Goal: Information Seeking & Learning: Check status

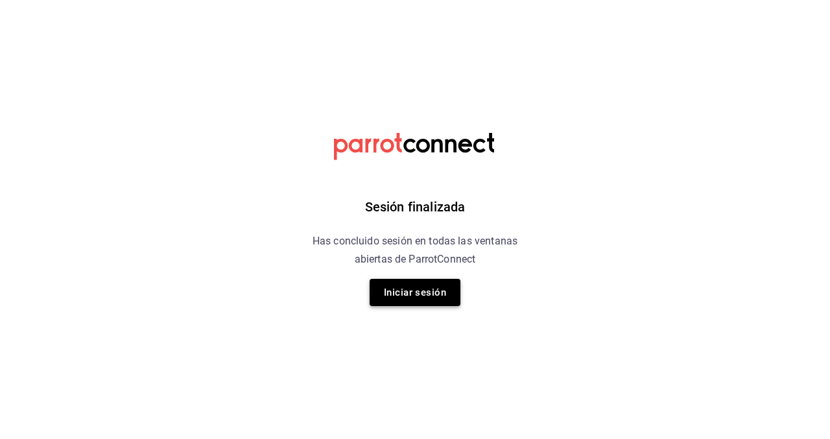
click at [398, 286] on button "Iniciar sesión" at bounding box center [414, 292] width 91 height 27
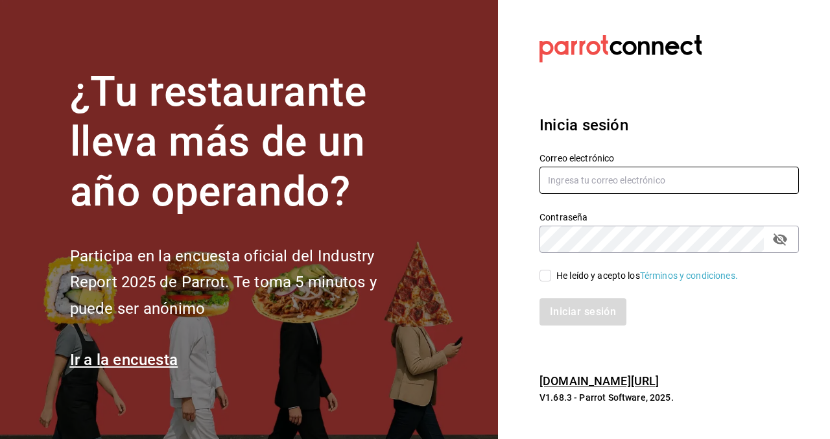
click at [600, 183] on input "text" at bounding box center [668, 180] width 259 height 27
type input "S"
type input "[EMAIL_ADDRESS][DOMAIN_NAME]"
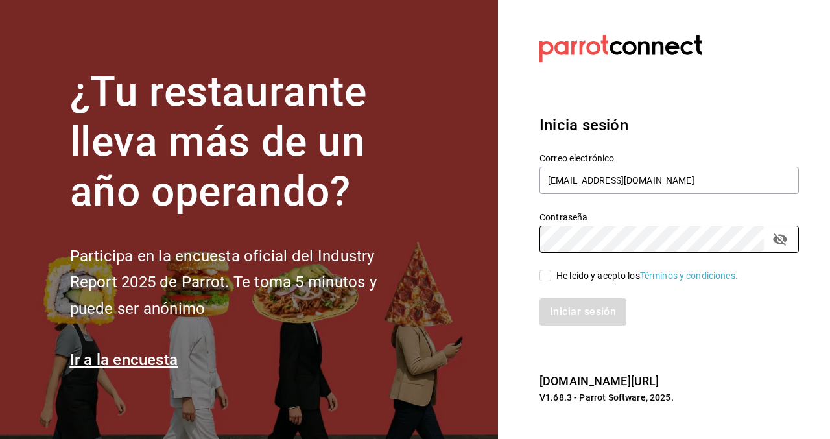
click at [552, 277] on span "He leído y acepto los Términos y condiciones." at bounding box center [644, 276] width 187 height 14
click at [551, 277] on input "He leído y acepto los Términos y condiciones." at bounding box center [545, 276] width 12 height 12
checkbox input "true"
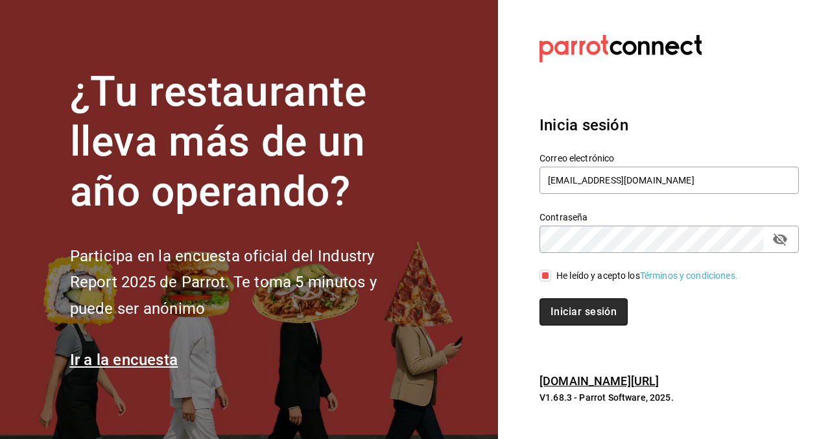
click at [599, 314] on button "Iniciar sesión" at bounding box center [583, 311] width 88 height 27
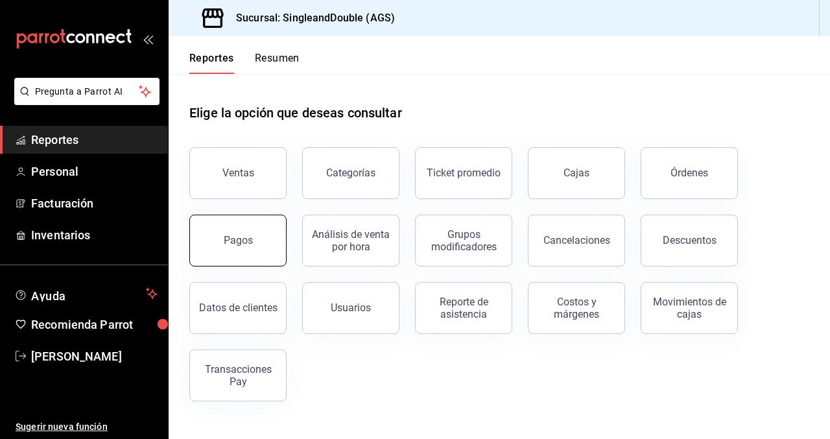
click at [254, 257] on button "Pagos" at bounding box center [237, 241] width 97 height 52
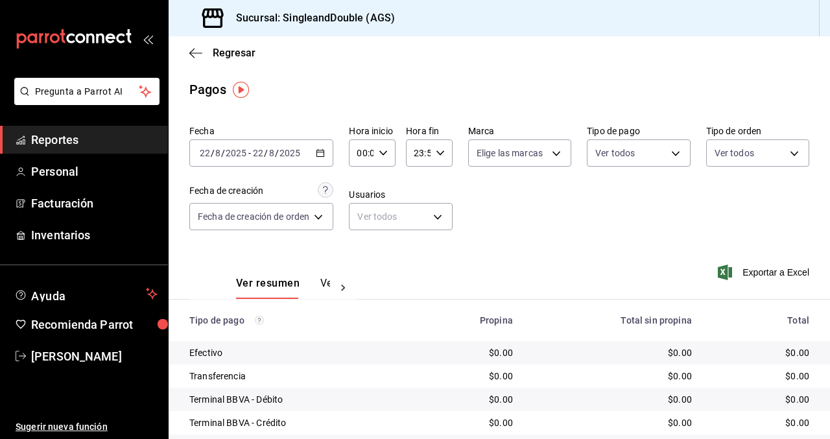
click at [314, 154] on div "[DATE] [DATE] - [DATE] [DATE]" at bounding box center [261, 152] width 144 height 27
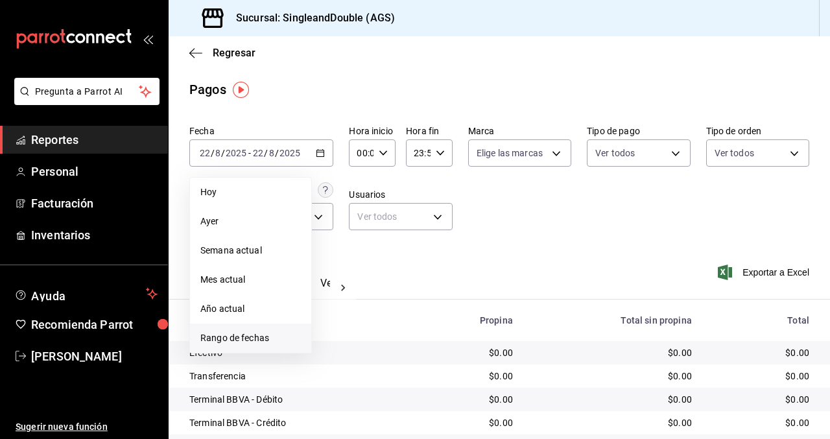
click at [238, 349] on li "Rango de fechas" at bounding box center [250, 337] width 121 height 29
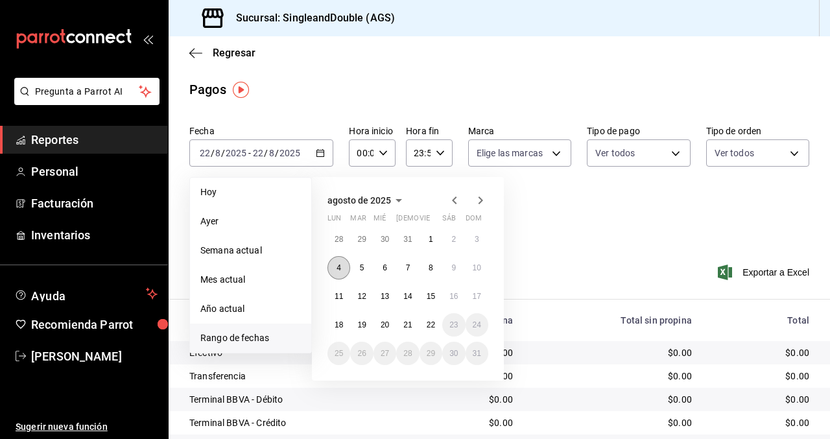
click at [337, 266] on abbr "4" at bounding box center [338, 267] width 5 height 9
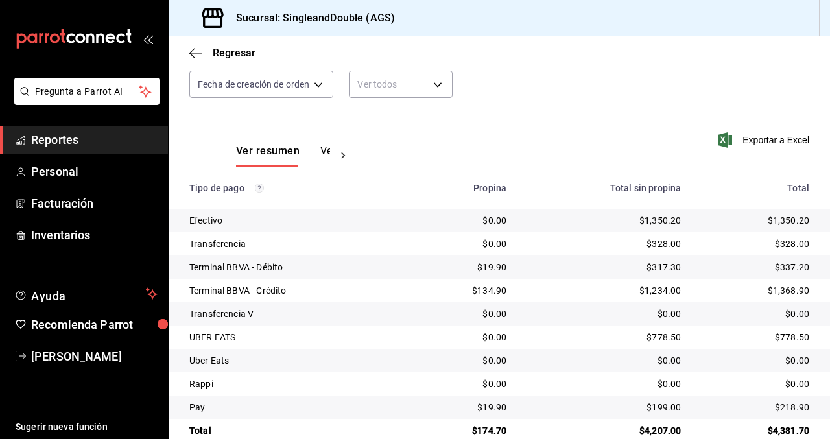
scroll to position [156, 0]
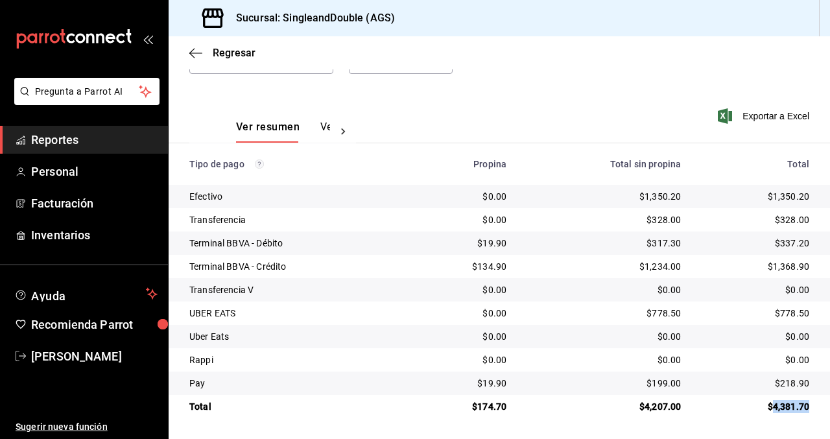
drag, startPoint x: 809, startPoint y: 403, endPoint x: 772, endPoint y: 401, distance: 37.6
click at [772, 401] on td "$4,381.70" at bounding box center [760, 406] width 139 height 23
copy div "4,381.70"
drag, startPoint x: 808, startPoint y: 195, endPoint x: 770, endPoint y: 194, distance: 38.2
click at [770, 194] on div "$1,350.20" at bounding box center [755, 196] width 108 height 13
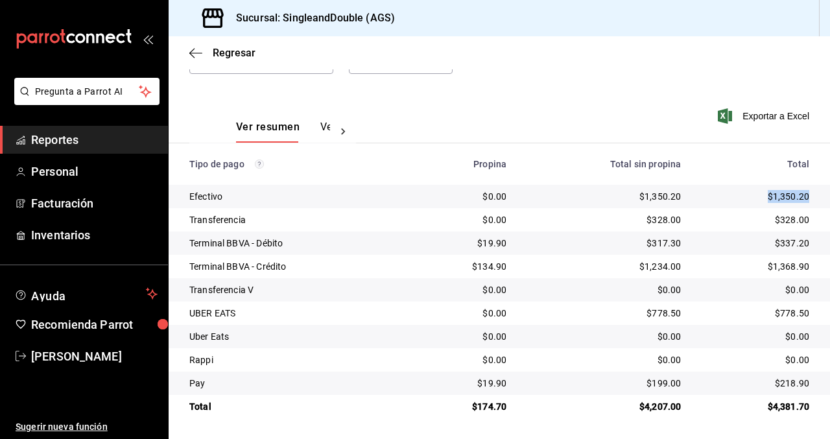
copy div "$1,350.20"
drag, startPoint x: 807, startPoint y: 221, endPoint x: 764, endPoint y: 220, distance: 42.8
click at [764, 220] on div "$328.00" at bounding box center [755, 219] width 108 height 13
copy div "$328.00"
drag, startPoint x: 809, startPoint y: 242, endPoint x: 774, endPoint y: 244, distance: 35.0
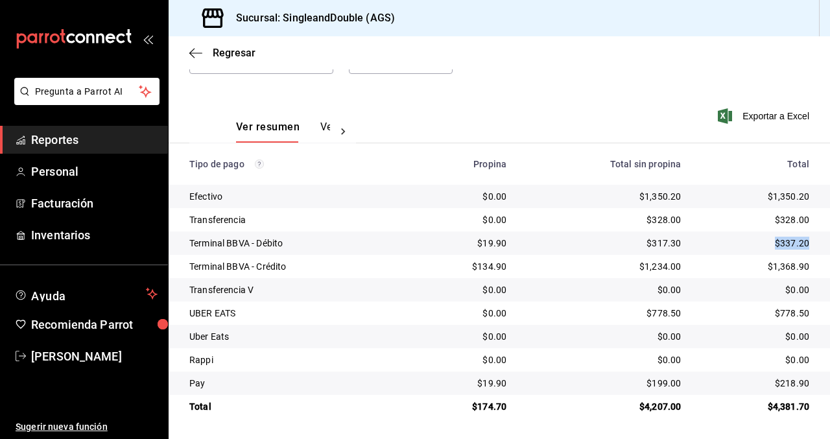
click at [774, 244] on td "$337.20" at bounding box center [760, 242] width 139 height 23
copy div "$337.20"
drag, startPoint x: 809, startPoint y: 263, endPoint x: 764, endPoint y: 263, distance: 44.7
click at [764, 263] on td "$1,368.90" at bounding box center [760, 266] width 139 height 23
copy div "$1,368.90"
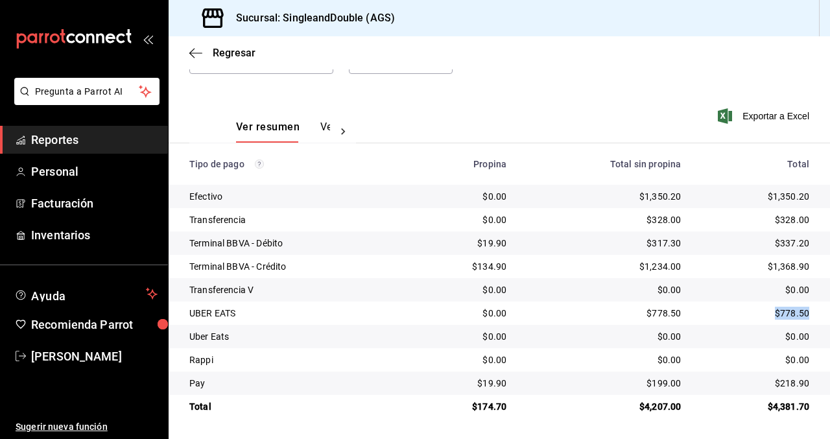
drag, startPoint x: 808, startPoint y: 313, endPoint x: 767, endPoint y: 313, distance: 40.8
click at [767, 313] on div "$778.50" at bounding box center [755, 313] width 108 height 13
copy div "$778.50"
drag, startPoint x: 808, startPoint y: 380, endPoint x: 774, endPoint y: 382, distance: 34.4
click at [774, 382] on div "$218.90" at bounding box center [755, 383] width 108 height 13
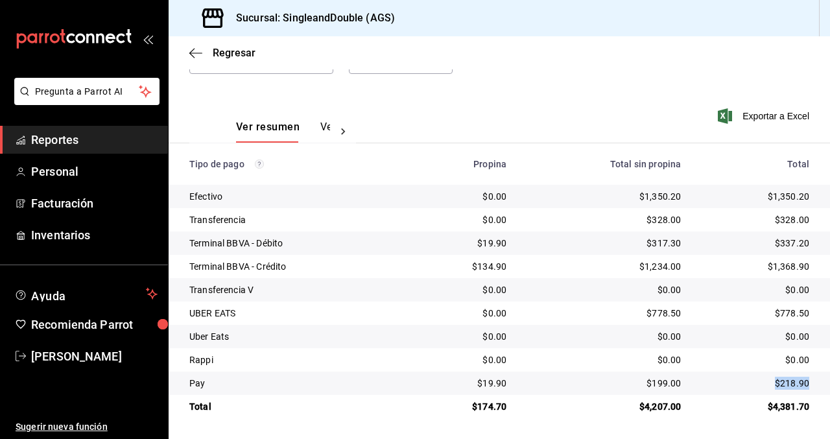
copy div "$218.90"
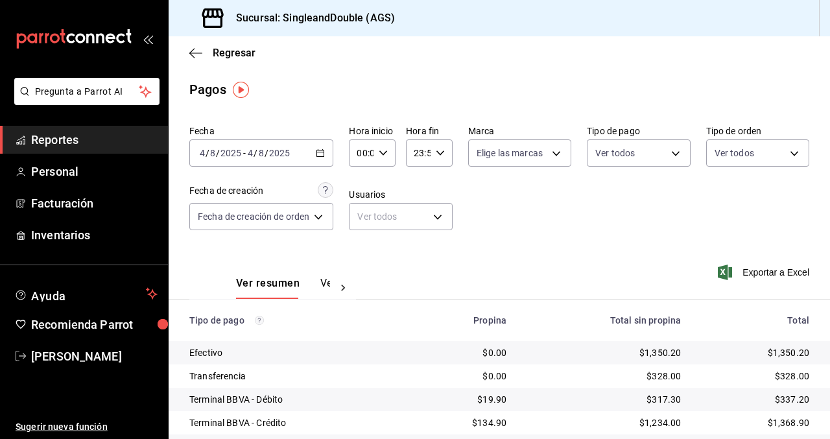
click at [325, 157] on icon "button" at bounding box center [320, 152] width 9 height 9
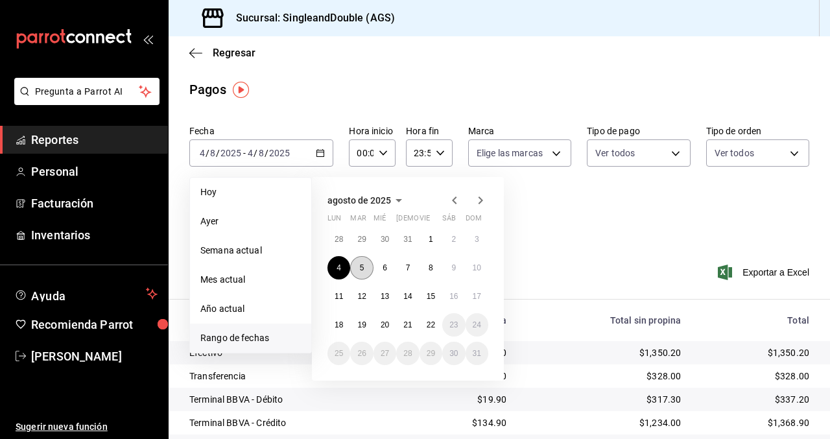
click at [362, 276] on button "5" at bounding box center [361, 267] width 23 height 23
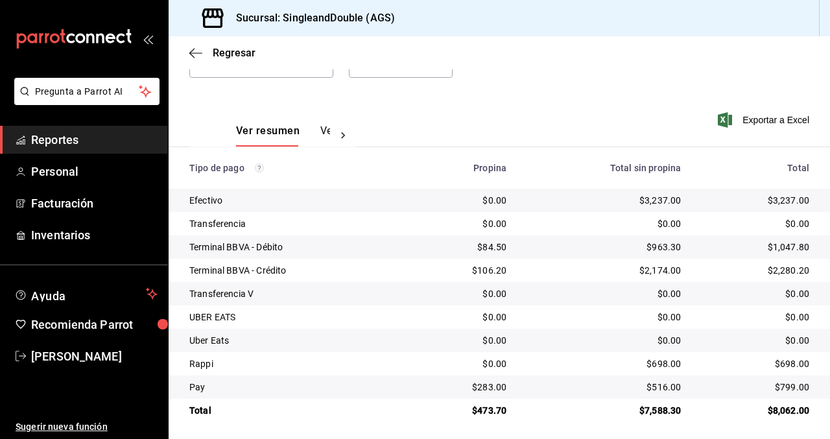
scroll to position [156, 0]
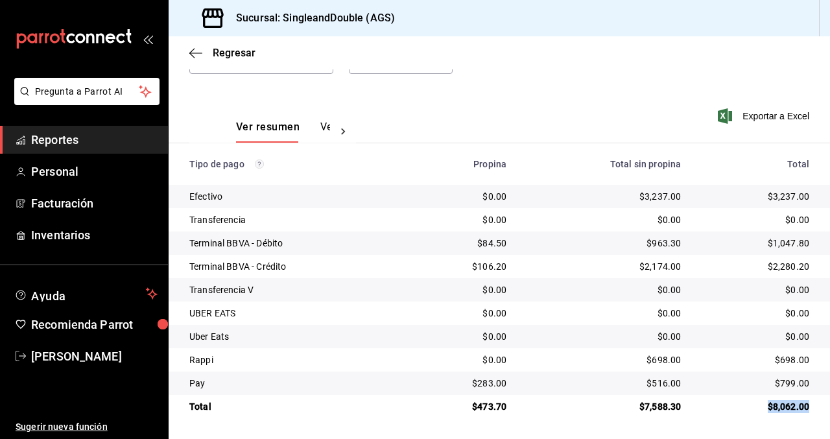
drag, startPoint x: 811, startPoint y: 408, endPoint x: 765, endPoint y: 407, distance: 46.0
click at [765, 407] on td "$8,062.00" at bounding box center [760, 406] width 139 height 23
copy div "$8,062.00"
drag, startPoint x: 809, startPoint y: 196, endPoint x: 765, endPoint y: 194, distance: 43.5
click at [765, 194] on td "$3,237.00" at bounding box center [760, 196] width 139 height 23
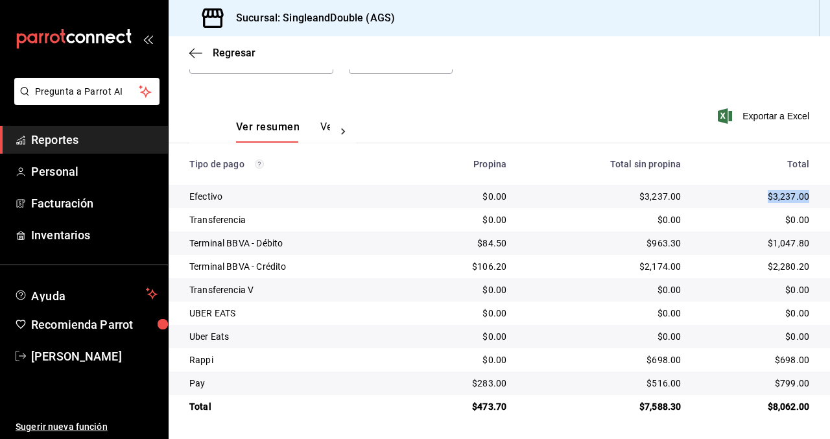
copy div "$3,237.00"
drag, startPoint x: 807, startPoint y: 246, endPoint x: 765, endPoint y: 241, distance: 43.1
click at [765, 241] on div "$1,047.80" at bounding box center [755, 243] width 108 height 13
copy div "$1,047.80"
drag, startPoint x: 808, startPoint y: 266, endPoint x: 751, endPoint y: 262, distance: 57.1
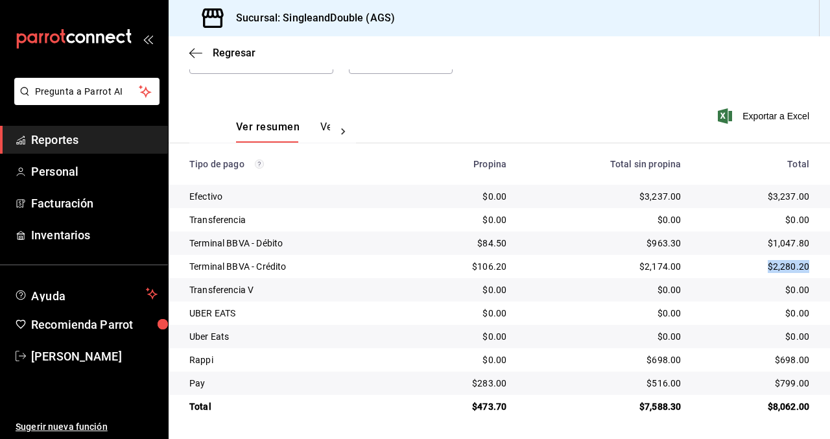
click at [751, 262] on div "$2,280.20" at bounding box center [755, 266] width 108 height 13
drag, startPoint x: 808, startPoint y: 359, endPoint x: 761, endPoint y: 358, distance: 47.3
click at [761, 358] on div "$698.00" at bounding box center [755, 359] width 108 height 13
drag, startPoint x: 805, startPoint y: 385, endPoint x: 767, endPoint y: 384, distance: 37.6
click at [767, 384] on div "$799.00" at bounding box center [755, 383] width 108 height 13
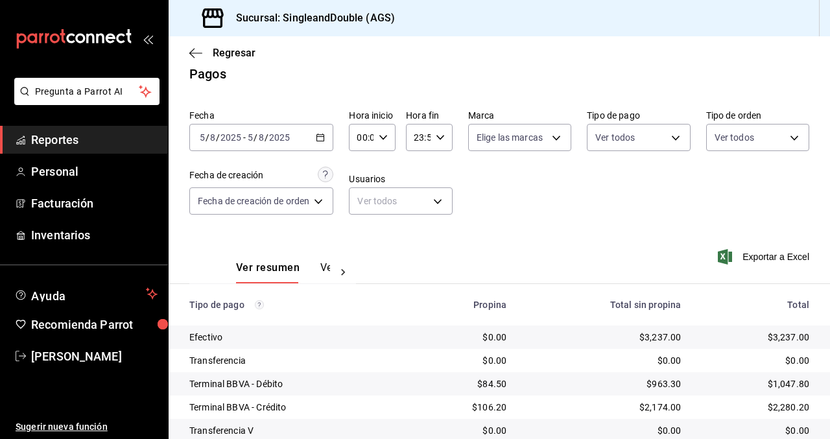
scroll to position [0, 0]
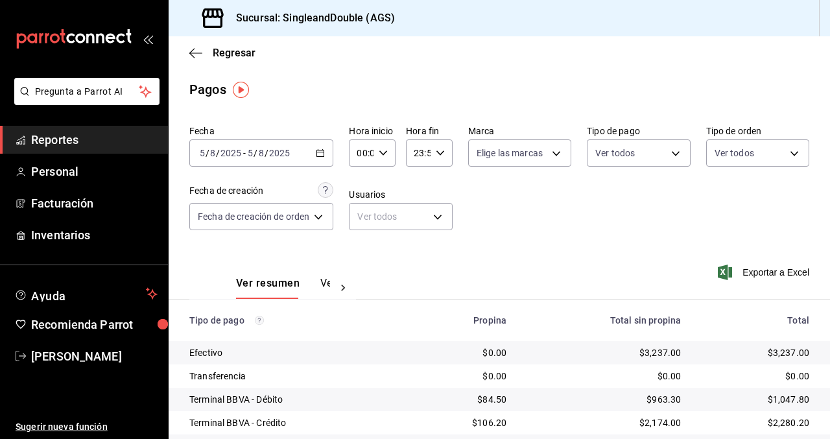
click at [312, 150] on div "[DATE] [DATE] - [DATE] [DATE]" at bounding box center [261, 152] width 144 height 27
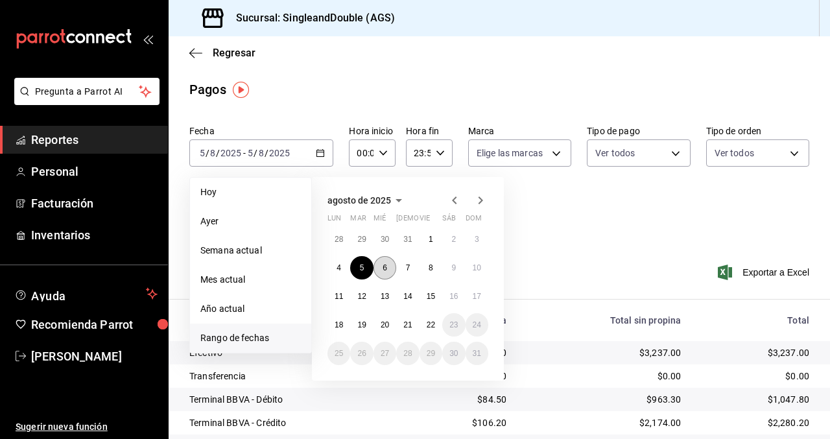
click at [391, 272] on button "6" at bounding box center [384, 267] width 23 height 23
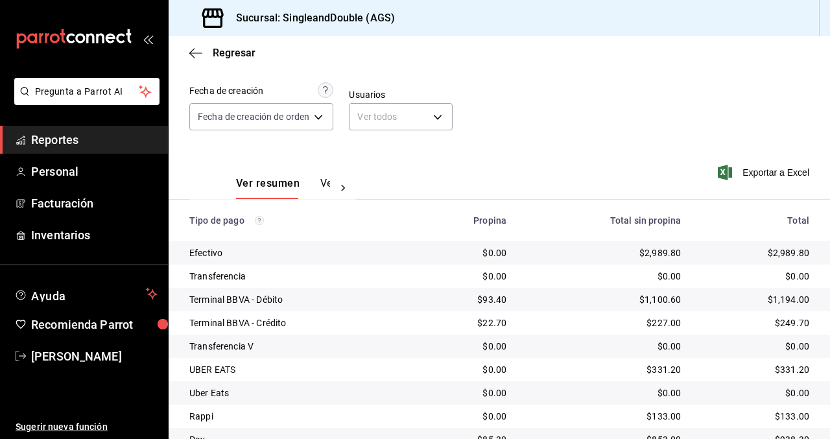
scroll to position [156, 0]
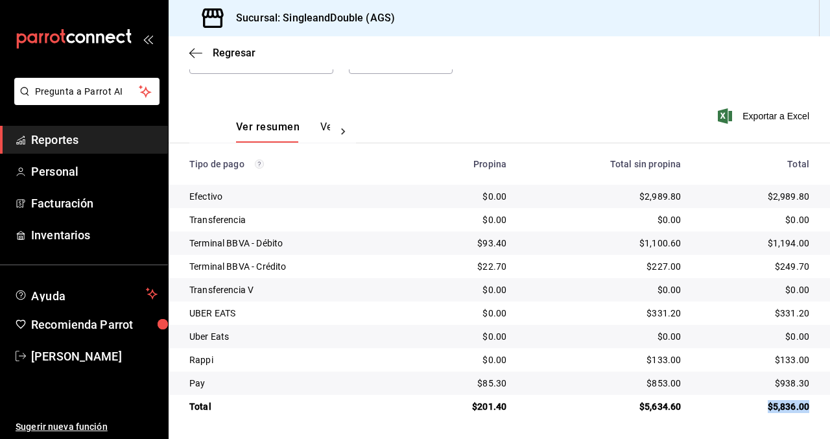
drag, startPoint x: 810, startPoint y: 407, endPoint x: 752, endPoint y: 402, distance: 58.5
click at [752, 402] on td "$5,836.00" at bounding box center [760, 406] width 139 height 23
drag, startPoint x: 809, startPoint y: 193, endPoint x: 760, endPoint y: 193, distance: 48.6
click at [760, 193] on td "$2,989.80" at bounding box center [760, 196] width 139 height 23
drag, startPoint x: 809, startPoint y: 242, endPoint x: 766, endPoint y: 242, distance: 42.8
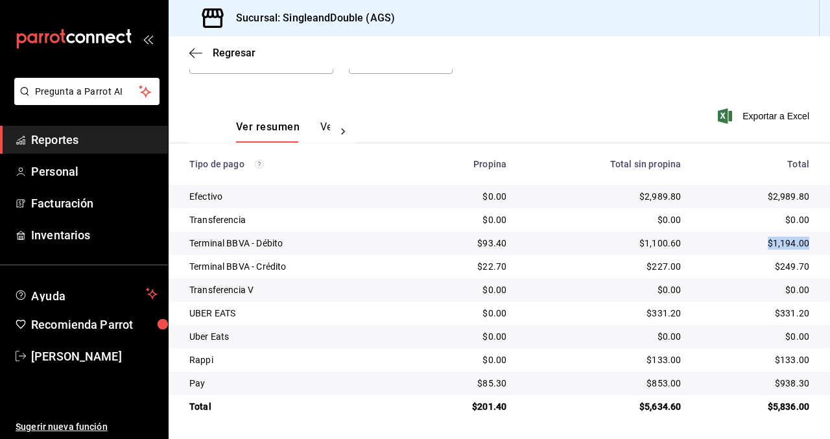
click at [766, 242] on td "$1,194.00" at bounding box center [760, 242] width 139 height 23
drag, startPoint x: 810, startPoint y: 266, endPoint x: 765, endPoint y: 266, distance: 44.7
click at [766, 266] on td "$249.70" at bounding box center [760, 266] width 139 height 23
drag, startPoint x: 809, startPoint y: 314, endPoint x: 773, endPoint y: 314, distance: 35.6
click at [773, 314] on td "$331.20" at bounding box center [760, 312] width 139 height 23
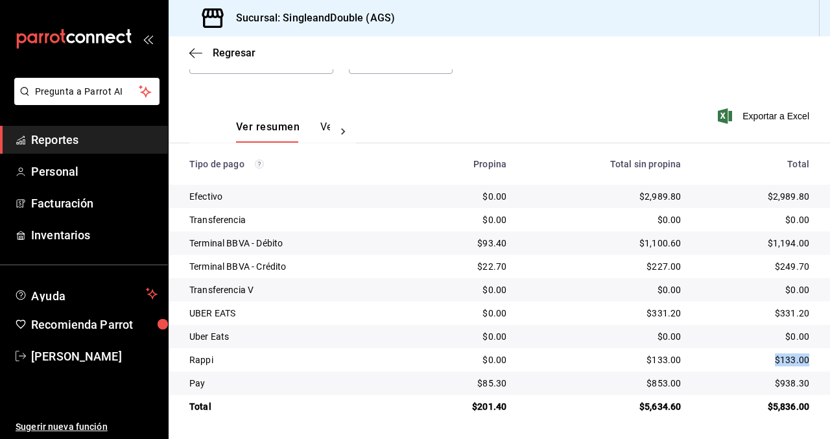
drag, startPoint x: 810, startPoint y: 356, endPoint x: 767, endPoint y: 356, distance: 43.4
click at [767, 356] on td "$133.00" at bounding box center [760, 359] width 139 height 23
drag, startPoint x: 809, startPoint y: 383, endPoint x: 769, endPoint y: 383, distance: 40.2
click at [769, 383] on td "$938.30" at bounding box center [760, 382] width 139 height 23
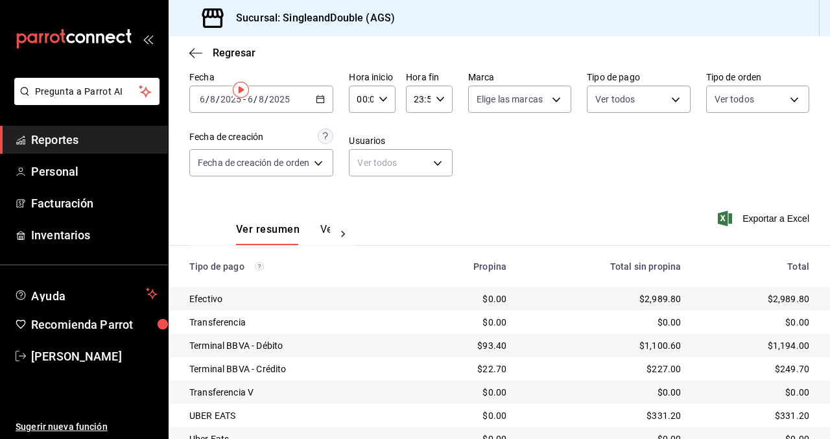
scroll to position [0, 0]
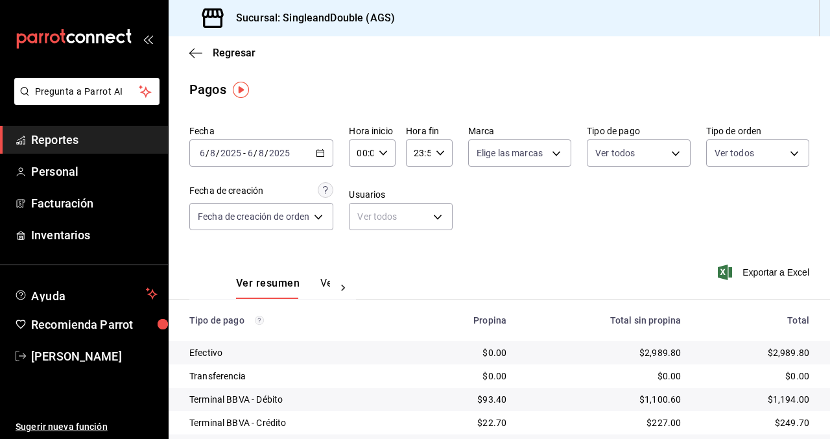
click at [297, 154] on div "[DATE] [DATE] - [DATE] [DATE]" at bounding box center [261, 152] width 144 height 27
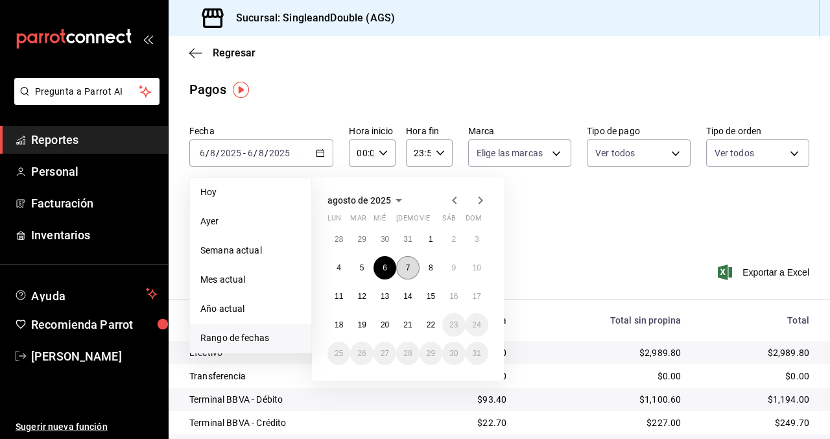
click at [406, 264] on abbr "7" at bounding box center [408, 267] width 5 height 9
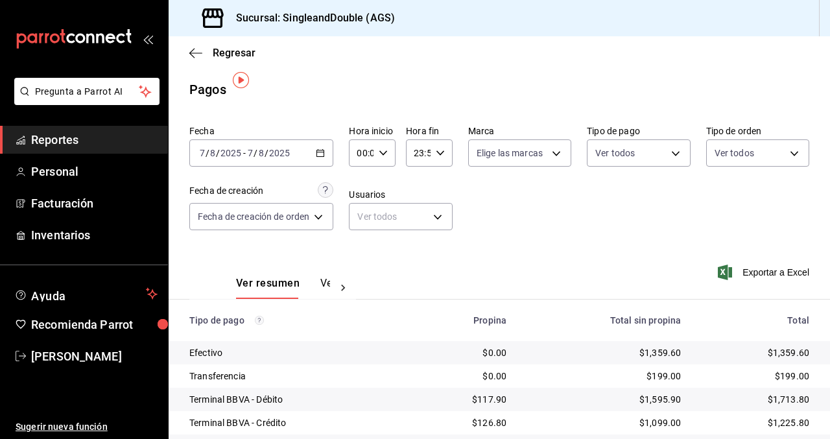
scroll to position [156, 0]
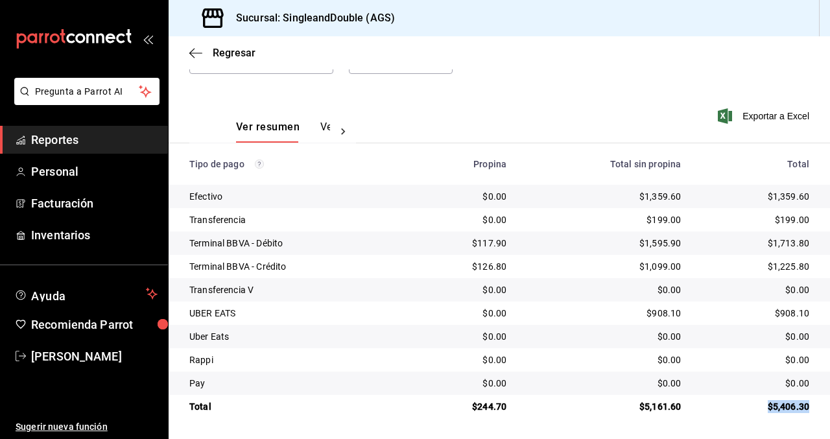
drag, startPoint x: 813, startPoint y: 407, endPoint x: 760, endPoint y: 407, distance: 53.1
click at [760, 407] on td "$5,406.30" at bounding box center [760, 406] width 139 height 23
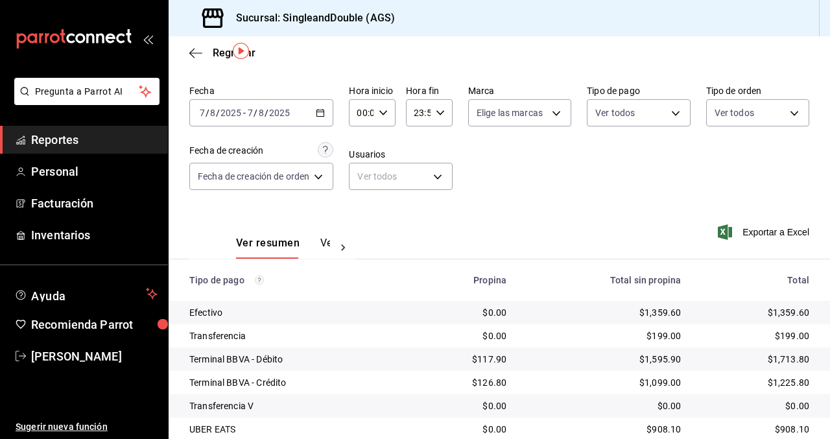
scroll to position [47, 0]
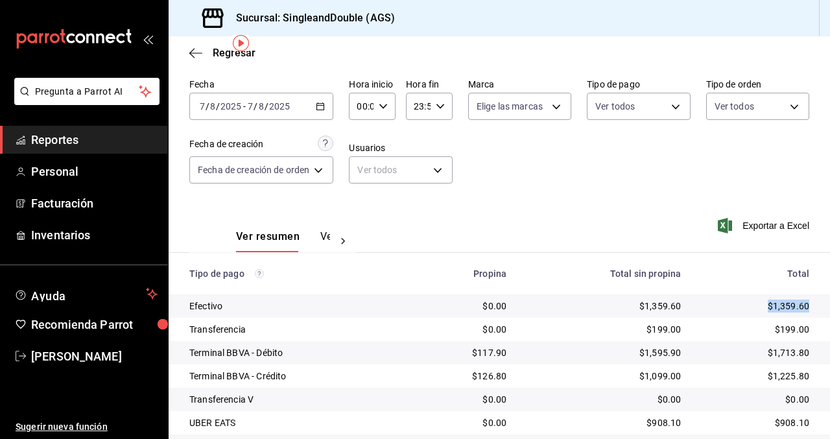
drag, startPoint x: 810, startPoint y: 306, endPoint x: 769, endPoint y: 306, distance: 40.8
click at [769, 306] on td "$1,359.60" at bounding box center [760, 305] width 139 height 23
drag, startPoint x: 807, startPoint y: 334, endPoint x: 771, endPoint y: 333, distance: 36.3
click at [771, 333] on div "$199.00" at bounding box center [755, 329] width 108 height 13
drag, startPoint x: 807, startPoint y: 352, endPoint x: 755, endPoint y: 352, distance: 52.5
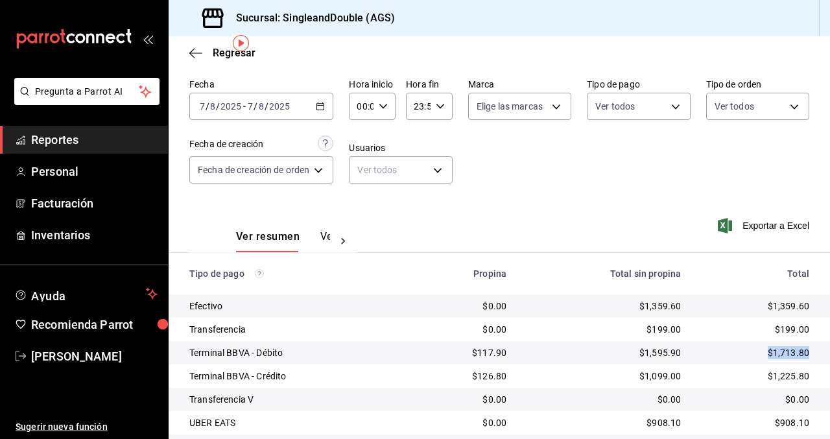
click at [755, 352] on div "$1,713.80" at bounding box center [755, 352] width 108 height 13
drag, startPoint x: 811, startPoint y: 377, endPoint x: 758, endPoint y: 377, distance: 52.5
click at [758, 377] on td "$1,225.80" at bounding box center [760, 375] width 139 height 23
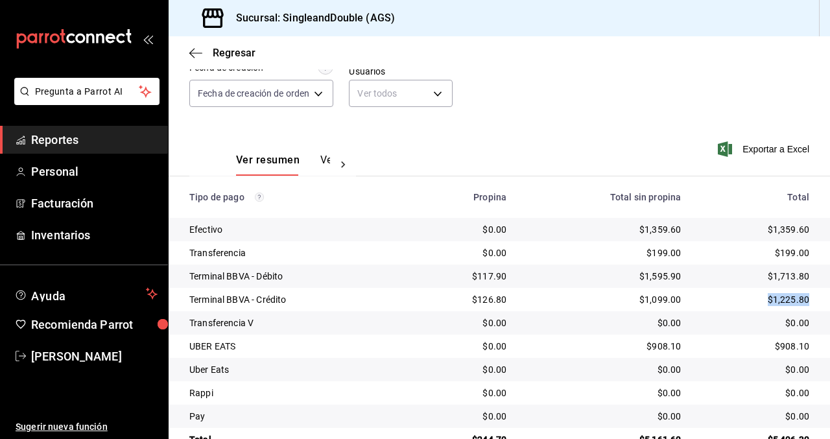
scroll to position [156, 0]
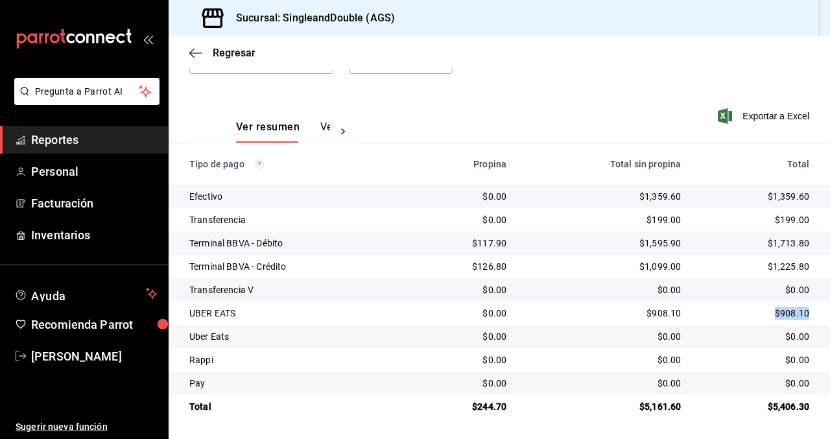
drag, startPoint x: 807, startPoint y: 315, endPoint x: 761, endPoint y: 315, distance: 45.4
click at [761, 315] on div "$908.10" at bounding box center [755, 313] width 108 height 13
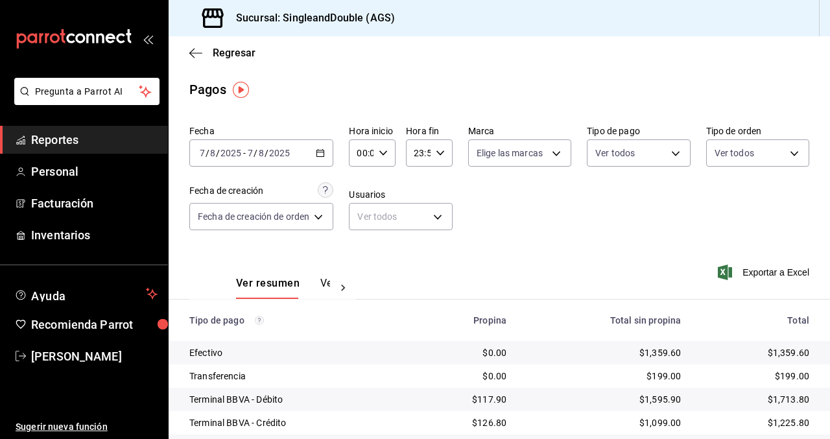
click at [319, 161] on div "[DATE] [DATE] - [DATE] [DATE]" at bounding box center [261, 152] width 144 height 27
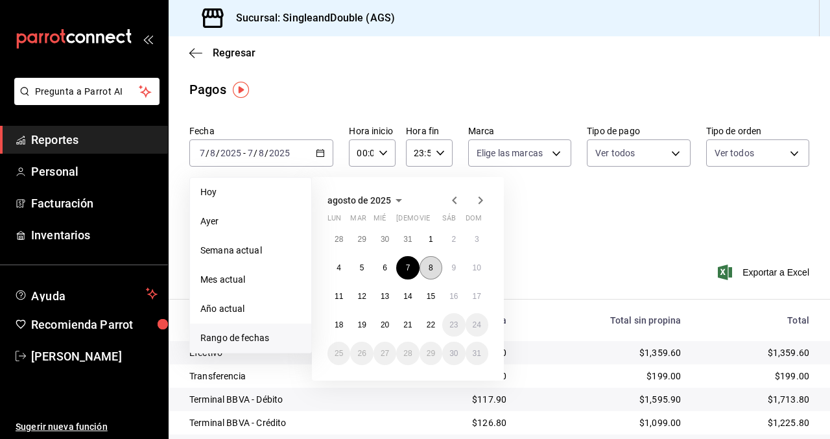
click at [432, 266] on abbr "8" at bounding box center [430, 267] width 5 height 9
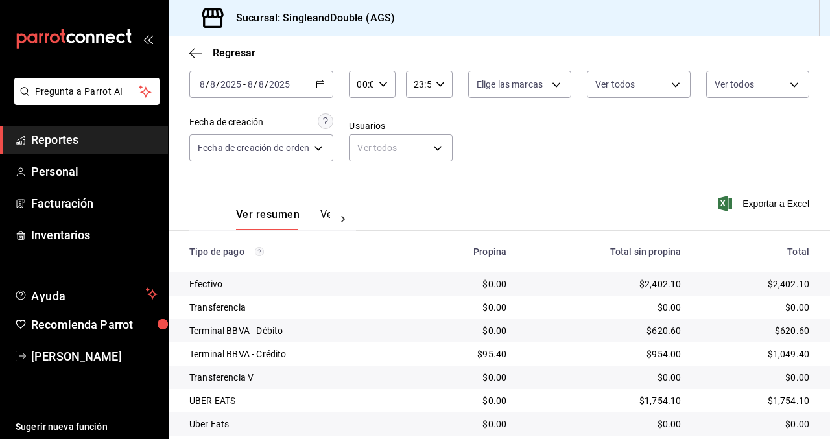
scroll to position [156, 0]
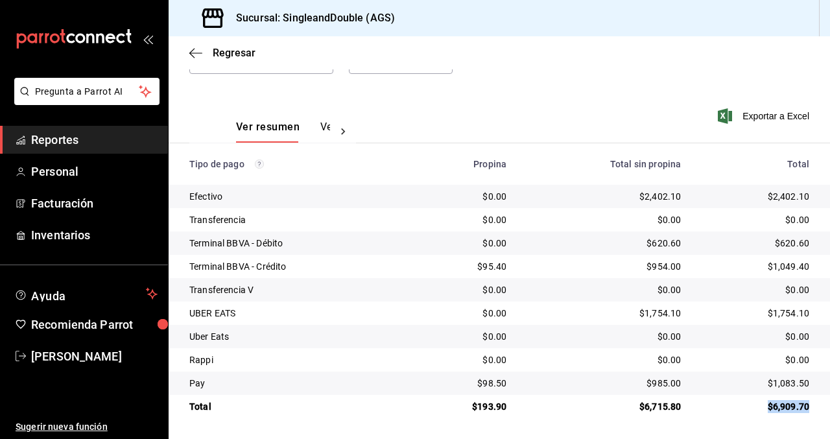
drag, startPoint x: 807, startPoint y: 408, endPoint x: 769, endPoint y: 408, distance: 37.6
click at [769, 408] on div "$6,909.70" at bounding box center [755, 406] width 108 height 13
drag, startPoint x: 810, startPoint y: 196, endPoint x: 745, endPoint y: 196, distance: 64.8
click at [745, 196] on td "$2,402.10" at bounding box center [760, 196] width 139 height 23
drag, startPoint x: 808, startPoint y: 243, endPoint x: 771, endPoint y: 242, distance: 36.9
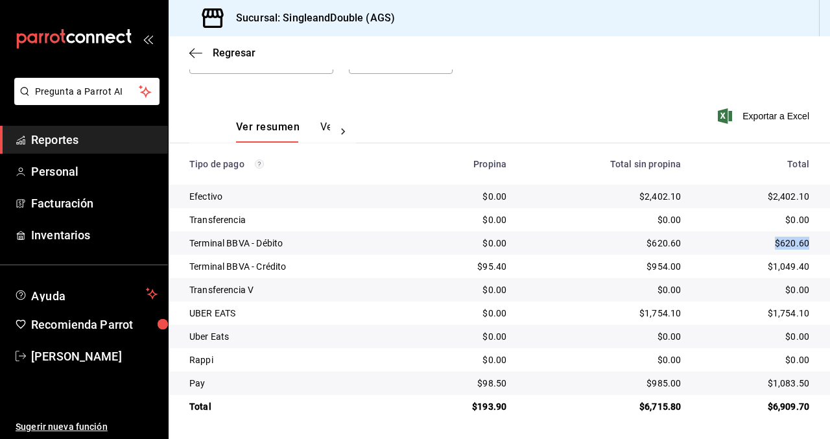
click at [771, 242] on div "$620.60" at bounding box center [755, 243] width 108 height 13
drag, startPoint x: 807, startPoint y: 268, endPoint x: 762, endPoint y: 264, distance: 45.5
click at [762, 264] on div "$1,049.40" at bounding box center [755, 266] width 108 height 13
drag, startPoint x: 810, startPoint y: 312, endPoint x: 752, endPoint y: 310, distance: 57.7
click at [752, 310] on td "$1,754.10" at bounding box center [760, 312] width 139 height 23
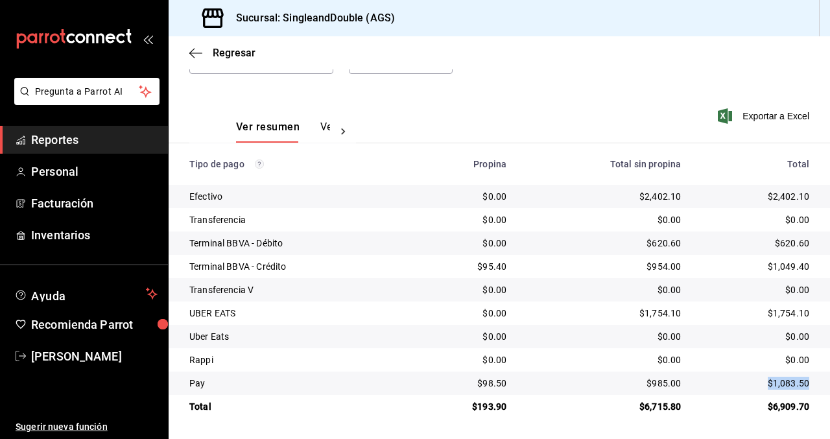
drag, startPoint x: 809, startPoint y: 379, endPoint x: 760, endPoint y: 379, distance: 49.3
click at [760, 379] on td "$1,083.50" at bounding box center [760, 382] width 139 height 23
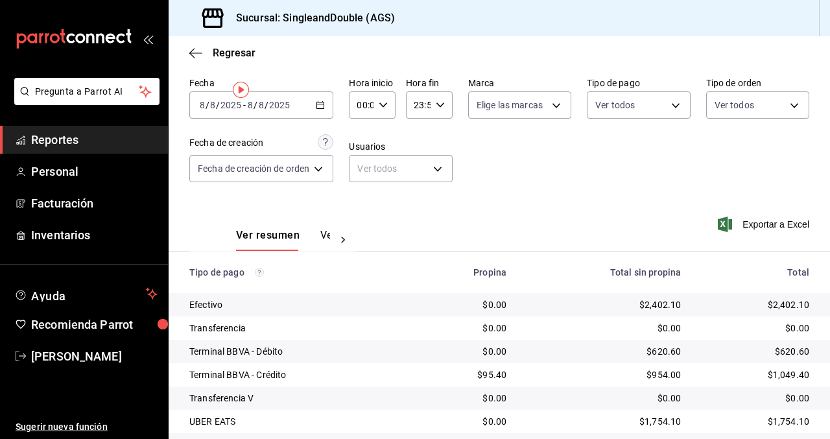
scroll to position [0, 0]
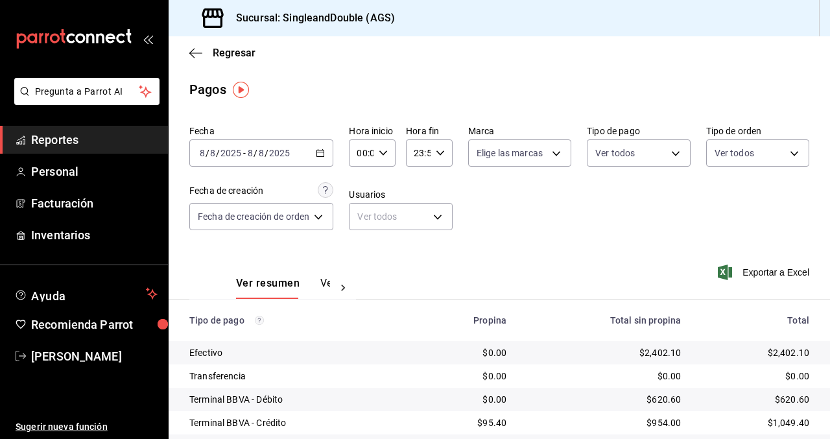
click at [320, 153] on icon "button" at bounding box center [320, 152] width 9 height 9
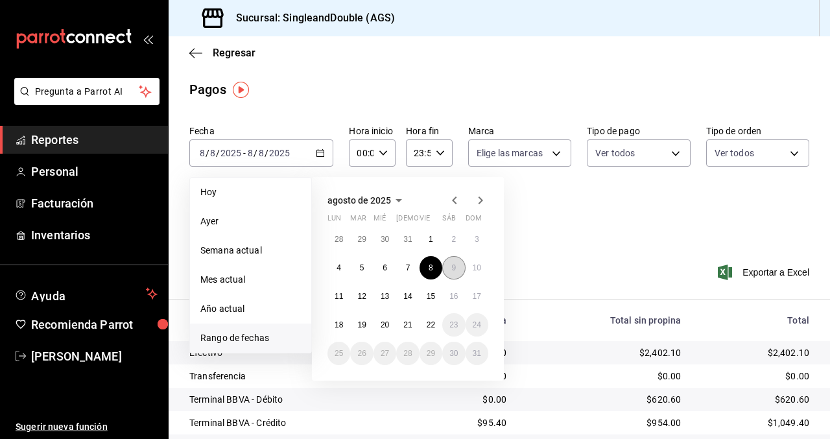
click at [453, 272] on button "9" at bounding box center [453, 267] width 23 height 23
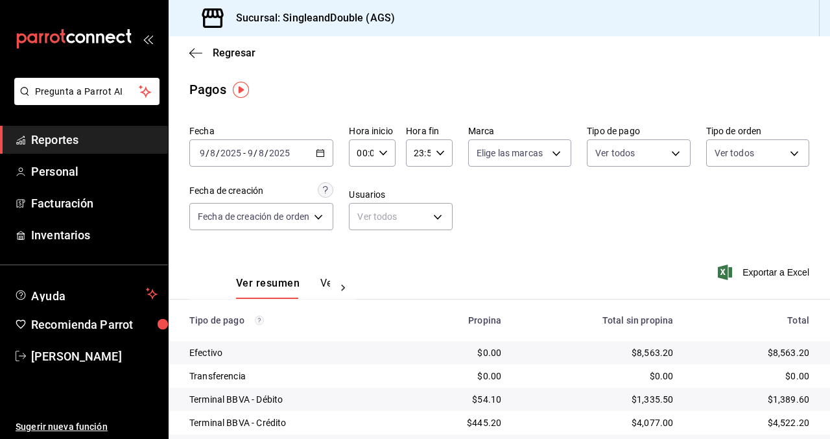
scroll to position [156, 0]
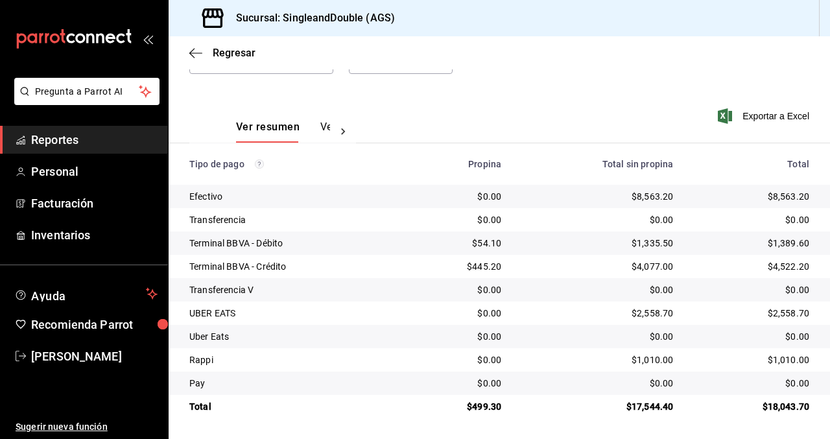
click at [807, 402] on div "$18,043.70" at bounding box center [750, 406] width 115 height 13
drag, startPoint x: 807, startPoint y: 402, endPoint x: 750, endPoint y: 397, distance: 57.3
click at [750, 397] on td "$18,043.70" at bounding box center [756, 406] width 146 height 23
drag, startPoint x: 809, startPoint y: 197, endPoint x: 763, endPoint y: 197, distance: 46.0
click at [763, 197] on td "$8,563.20" at bounding box center [756, 196] width 146 height 23
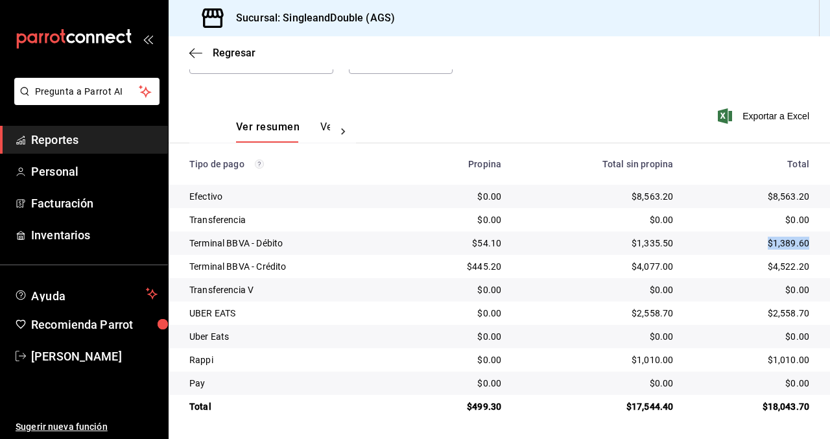
drag, startPoint x: 810, startPoint y: 242, endPoint x: 756, endPoint y: 242, distance: 54.4
click at [756, 242] on td "$1,389.60" at bounding box center [756, 242] width 146 height 23
drag, startPoint x: 807, startPoint y: 264, endPoint x: 749, endPoint y: 258, distance: 58.6
click at [749, 258] on td "$4,522.20" at bounding box center [756, 266] width 146 height 23
drag, startPoint x: 807, startPoint y: 312, endPoint x: 749, endPoint y: 312, distance: 57.7
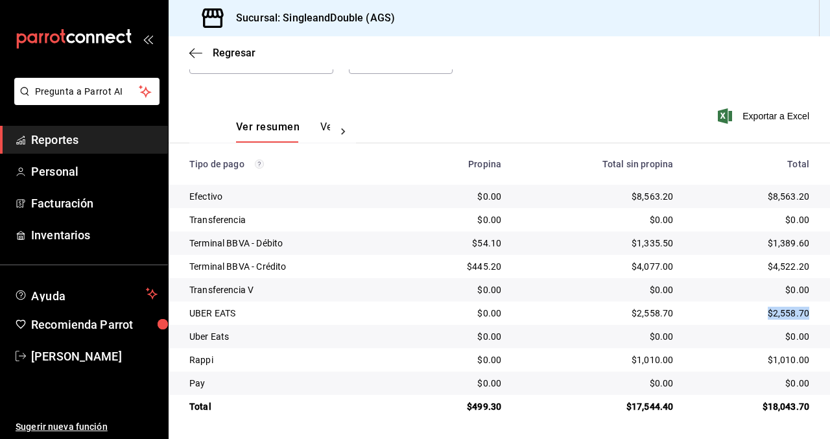
click at [749, 312] on div "$2,558.70" at bounding box center [750, 313] width 115 height 13
drag, startPoint x: 809, startPoint y: 361, endPoint x: 763, endPoint y: 361, distance: 46.0
click at [763, 361] on td "$1,010.00" at bounding box center [756, 359] width 146 height 23
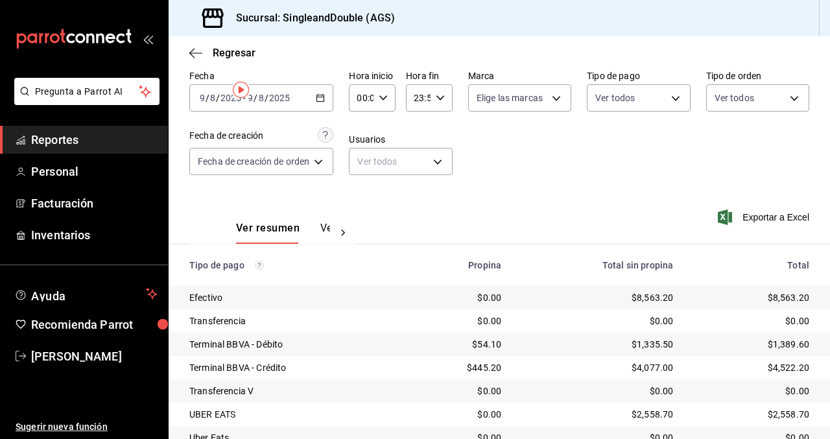
scroll to position [0, 0]
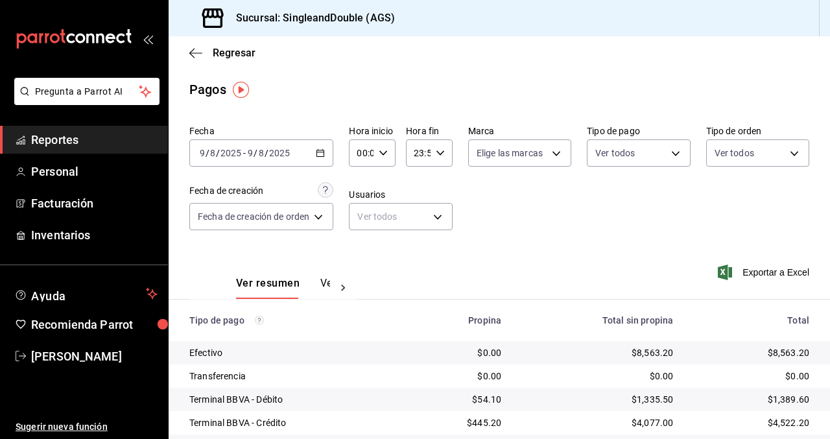
click at [323, 156] on \(Stroke\) "button" at bounding box center [320, 153] width 8 height 7
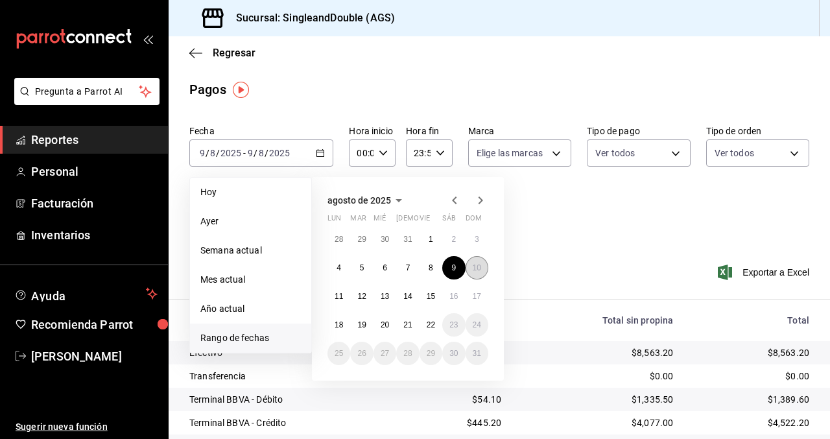
click at [473, 268] on abbr "10" at bounding box center [476, 267] width 8 height 9
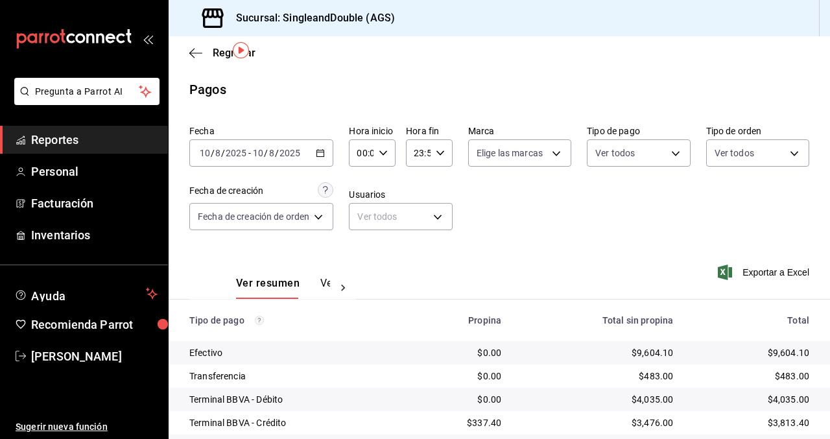
scroll to position [156, 0]
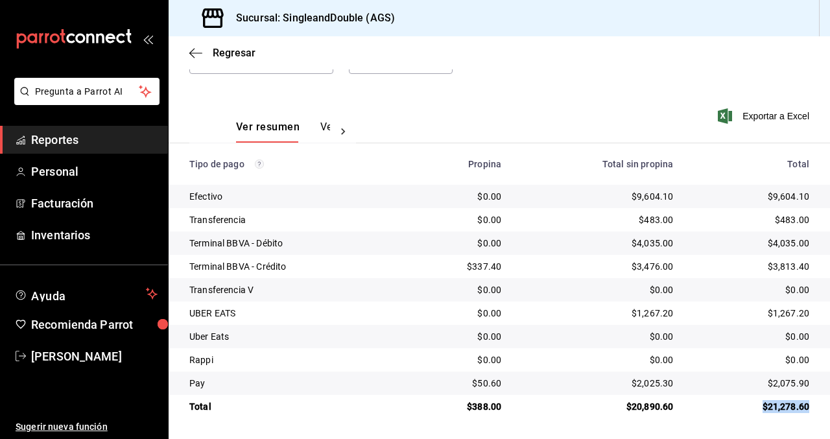
drag, startPoint x: 807, startPoint y: 405, endPoint x: 733, endPoint y: 405, distance: 73.9
click at [733, 405] on div "$21,278.60" at bounding box center [750, 406] width 115 height 13
drag, startPoint x: 808, startPoint y: 196, endPoint x: 743, endPoint y: 192, distance: 65.5
click at [743, 192] on div "$9,604.10" at bounding box center [750, 196] width 115 height 13
drag, startPoint x: 807, startPoint y: 222, endPoint x: 751, endPoint y: 221, distance: 56.4
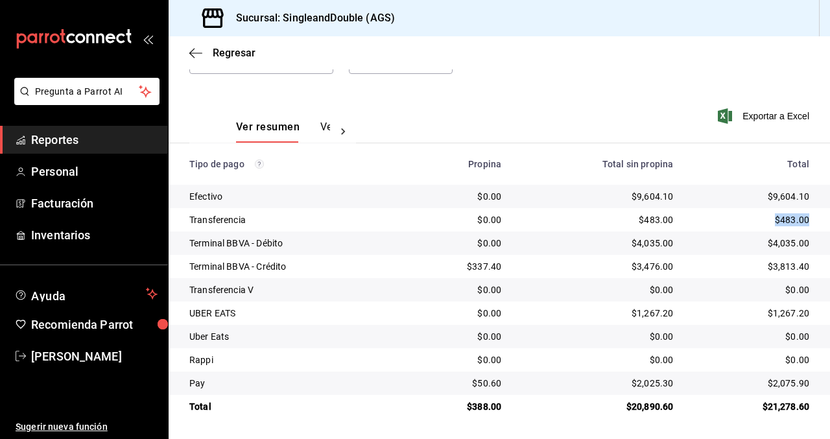
click at [751, 221] on div "$483.00" at bounding box center [750, 219] width 115 height 13
drag, startPoint x: 808, startPoint y: 240, endPoint x: 741, endPoint y: 240, distance: 67.4
click at [741, 240] on div "$4,035.00" at bounding box center [750, 243] width 115 height 13
drag, startPoint x: 810, startPoint y: 267, endPoint x: 758, endPoint y: 267, distance: 51.8
click at [758, 267] on td "$3,813.40" at bounding box center [756, 266] width 146 height 23
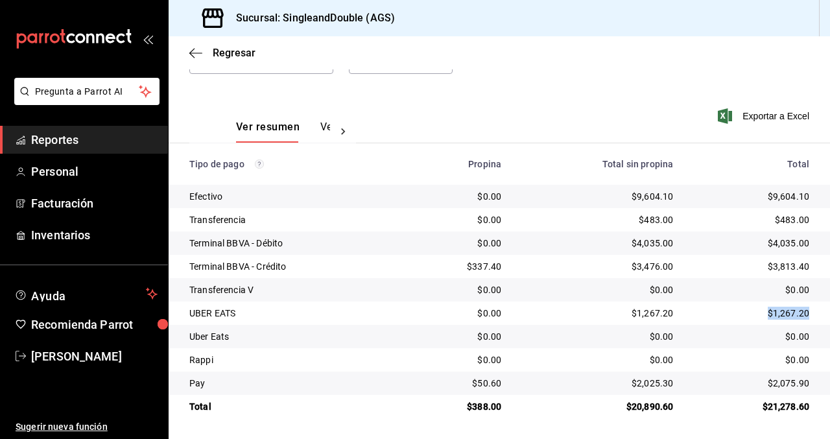
drag, startPoint x: 811, startPoint y: 311, endPoint x: 756, endPoint y: 311, distance: 55.1
click at [756, 311] on td "$1,267.20" at bounding box center [756, 312] width 146 height 23
drag, startPoint x: 815, startPoint y: 380, endPoint x: 752, endPoint y: 380, distance: 62.9
click at [752, 380] on td "$2,075.90" at bounding box center [756, 382] width 146 height 23
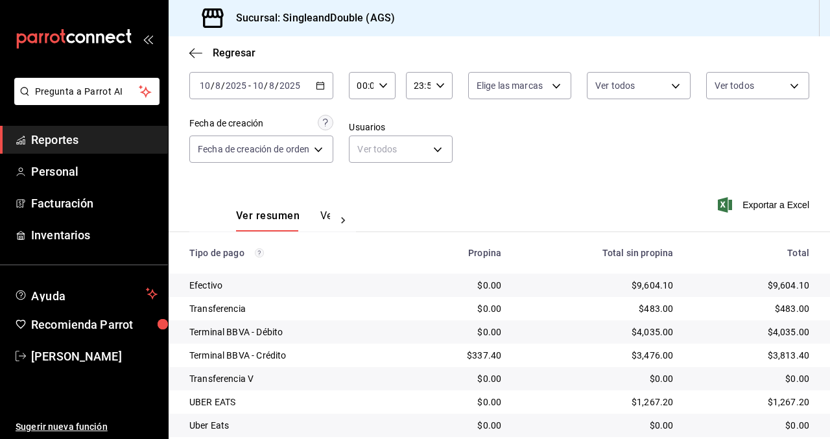
click at [314, 91] on div "[DATE] [DATE] - [DATE] [DATE]" at bounding box center [261, 85] width 144 height 27
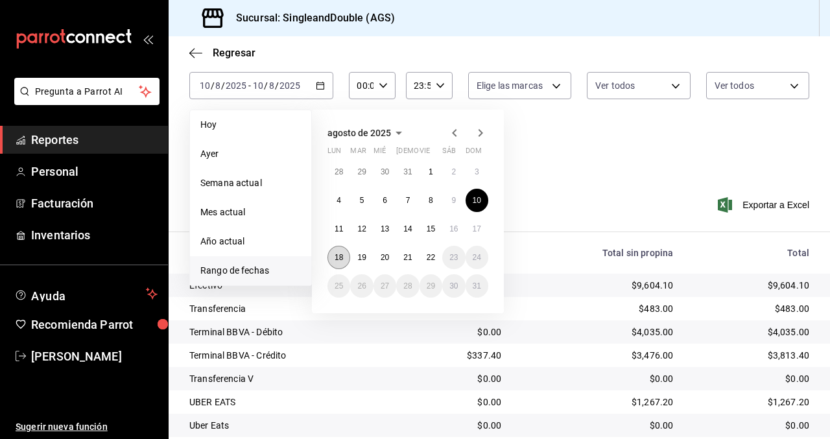
click at [340, 259] on abbr "18" at bounding box center [338, 257] width 8 height 9
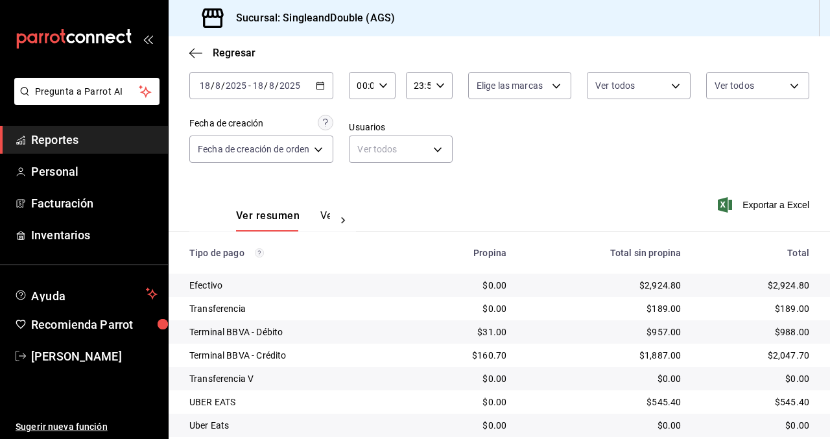
scroll to position [156, 0]
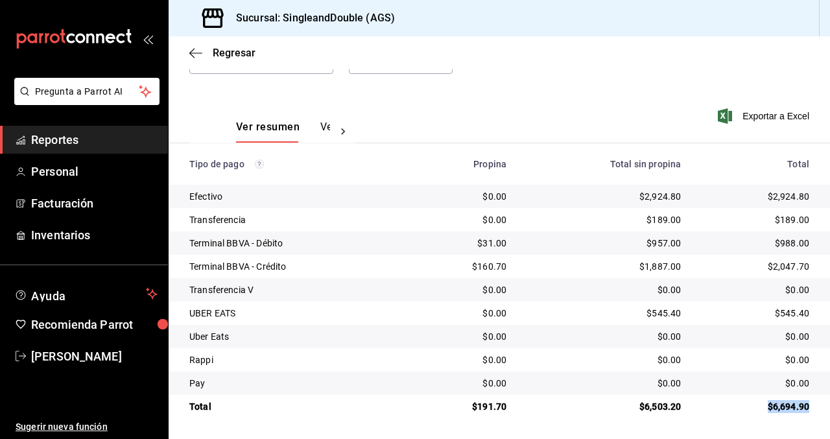
drag, startPoint x: 811, startPoint y: 407, endPoint x: 754, endPoint y: 406, distance: 56.4
click at [754, 406] on td "$6,694.90" at bounding box center [760, 406] width 139 height 23
drag, startPoint x: 810, startPoint y: 198, endPoint x: 752, endPoint y: 196, distance: 57.7
click at [752, 196] on td "$2,924.80" at bounding box center [760, 196] width 139 height 23
drag, startPoint x: 807, startPoint y: 218, endPoint x: 752, endPoint y: 213, distance: 55.3
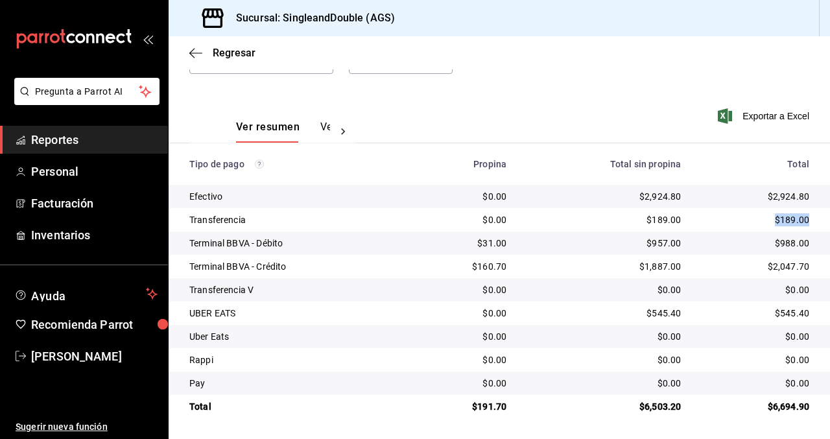
click at [752, 213] on div "$189.00" at bounding box center [755, 219] width 108 height 13
drag, startPoint x: 808, startPoint y: 244, endPoint x: 770, endPoint y: 239, distance: 38.6
click at [770, 239] on div "$988.00" at bounding box center [755, 243] width 108 height 13
drag, startPoint x: 809, startPoint y: 266, endPoint x: 738, endPoint y: 264, distance: 71.3
click at [738, 264] on td "$2,047.70" at bounding box center [760, 266] width 139 height 23
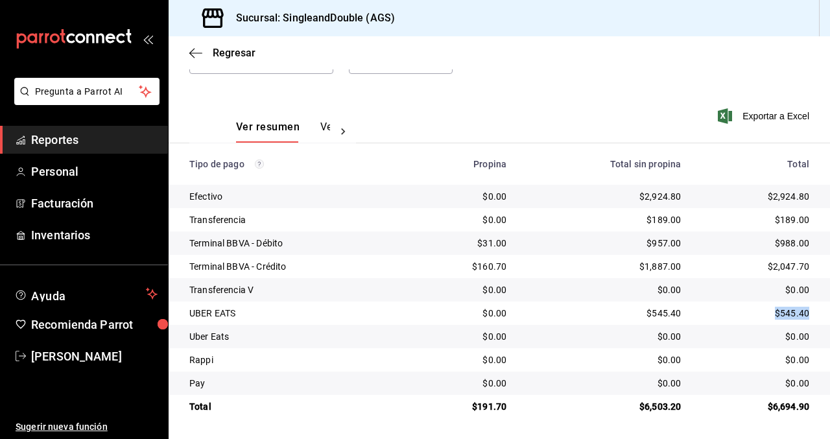
drag, startPoint x: 807, startPoint y: 314, endPoint x: 754, endPoint y: 311, distance: 53.2
click at [755, 311] on div "$545.40" at bounding box center [755, 313] width 108 height 13
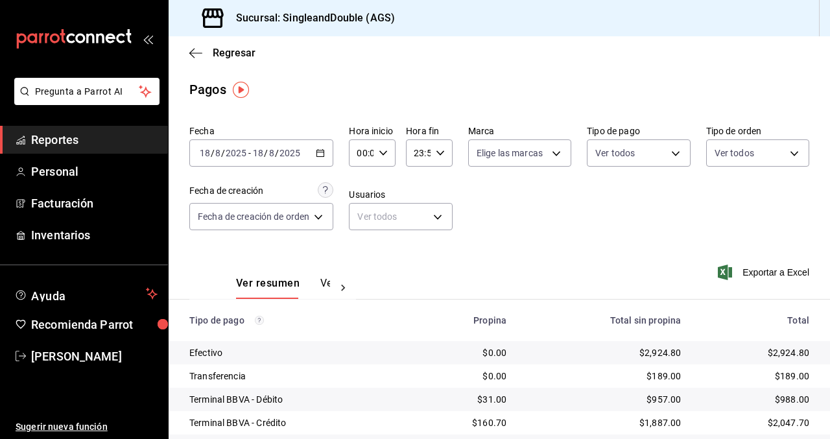
click at [317, 154] on icon "button" at bounding box center [320, 152] width 9 height 9
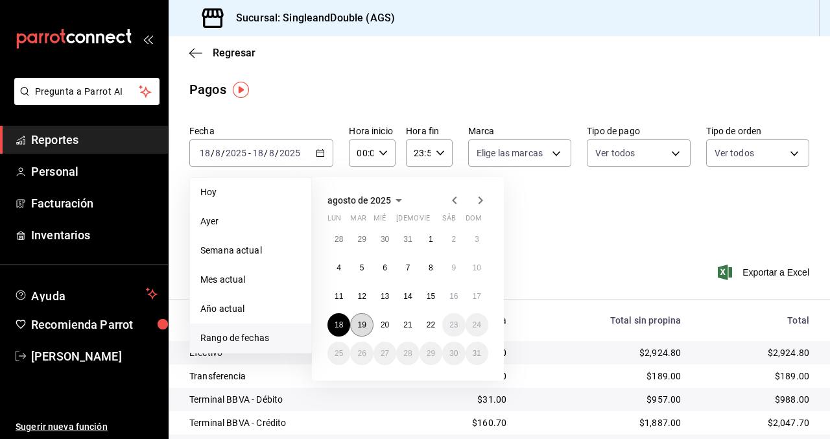
click at [363, 323] on abbr "19" at bounding box center [361, 324] width 8 height 9
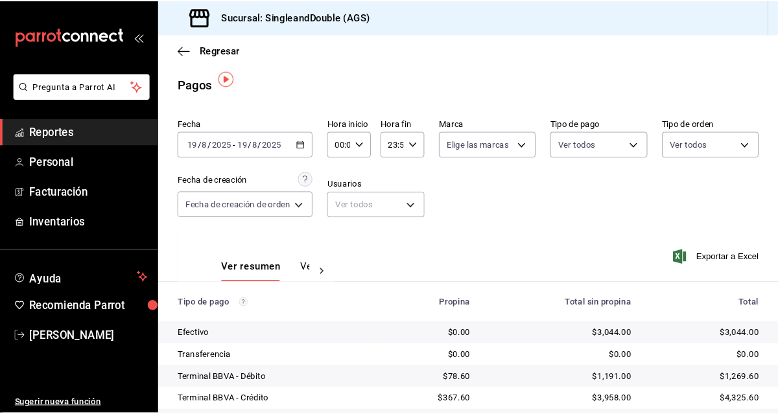
scroll to position [156, 0]
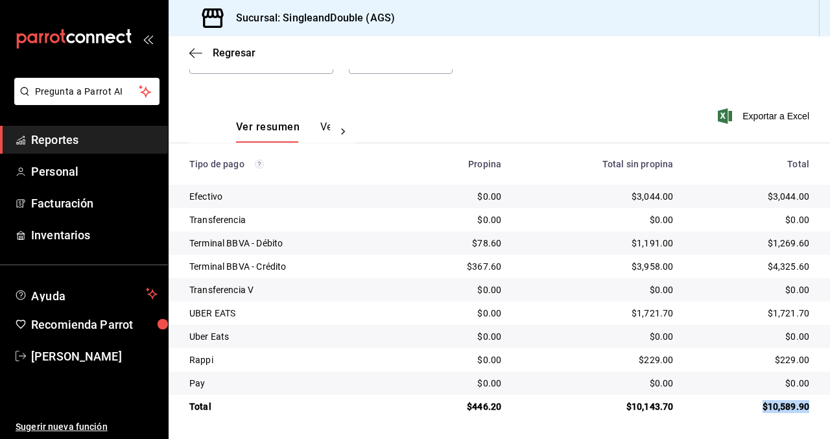
drag, startPoint x: 809, startPoint y: 404, endPoint x: 756, endPoint y: 405, distance: 53.2
click at [756, 405] on td "$10,589.90" at bounding box center [756, 406] width 146 height 23
drag, startPoint x: 809, startPoint y: 197, endPoint x: 761, endPoint y: 196, distance: 48.0
click at [761, 196] on td "$3,044.00" at bounding box center [756, 196] width 146 height 23
drag, startPoint x: 809, startPoint y: 240, endPoint x: 765, endPoint y: 240, distance: 44.1
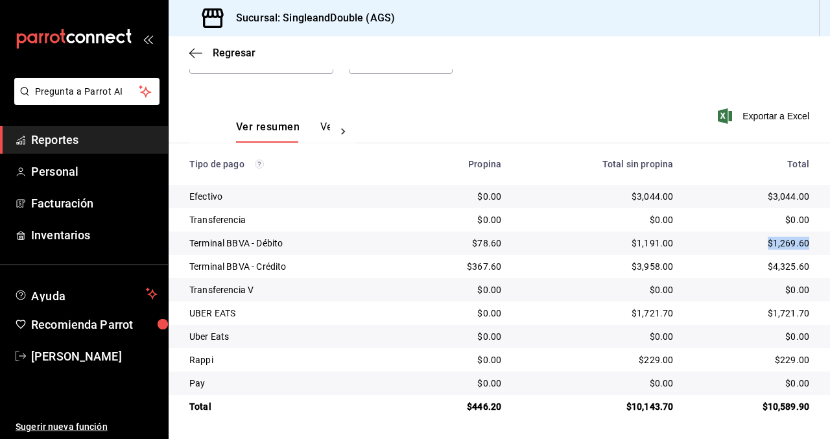
click at [765, 240] on td "$1,269.60" at bounding box center [756, 242] width 146 height 23
drag, startPoint x: 806, startPoint y: 263, endPoint x: 760, endPoint y: 264, distance: 46.7
click at [760, 264] on div "$4,325.60" at bounding box center [750, 266] width 115 height 13
drag, startPoint x: 809, startPoint y: 314, endPoint x: 767, endPoint y: 314, distance: 42.1
click at [767, 314] on td "$1,721.70" at bounding box center [756, 312] width 146 height 23
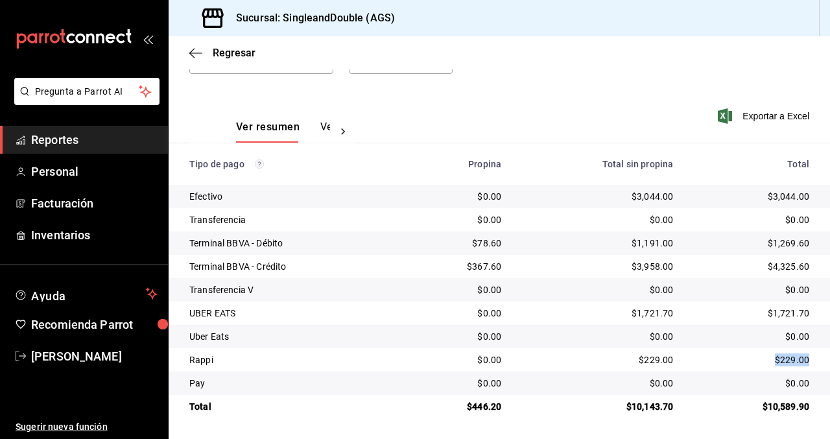
drag, startPoint x: 807, startPoint y: 359, endPoint x: 752, endPoint y: 359, distance: 54.4
click at [752, 359] on div "$229.00" at bounding box center [750, 359] width 115 height 13
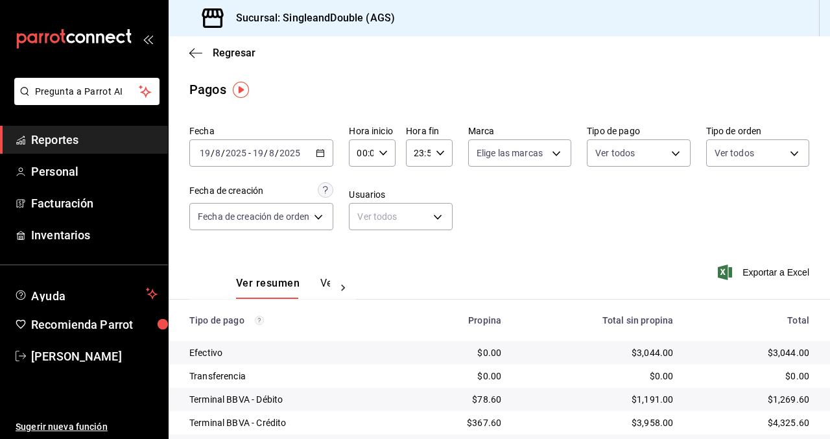
click at [323, 148] on icon "button" at bounding box center [320, 152] width 9 height 9
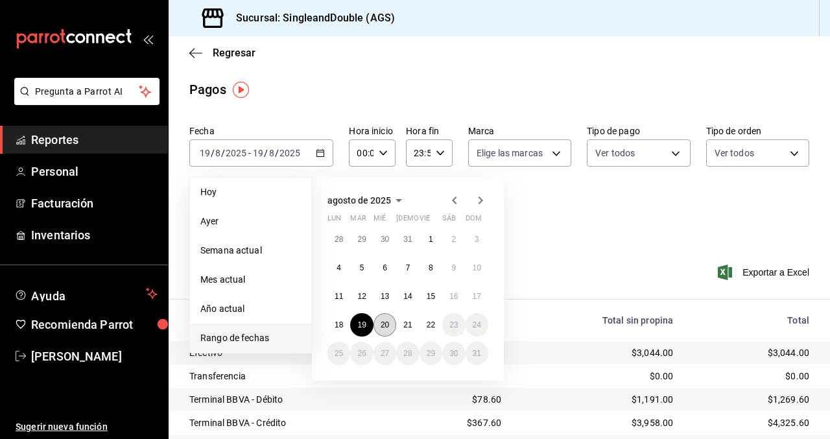
click at [384, 322] on abbr "20" at bounding box center [384, 324] width 8 height 9
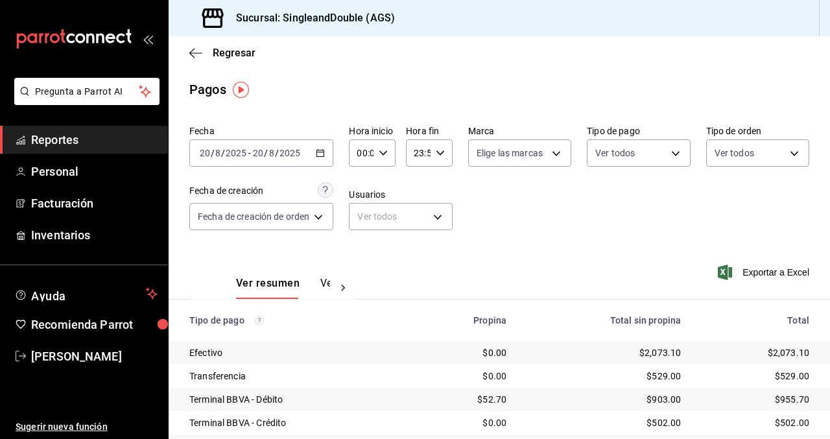
scroll to position [156, 0]
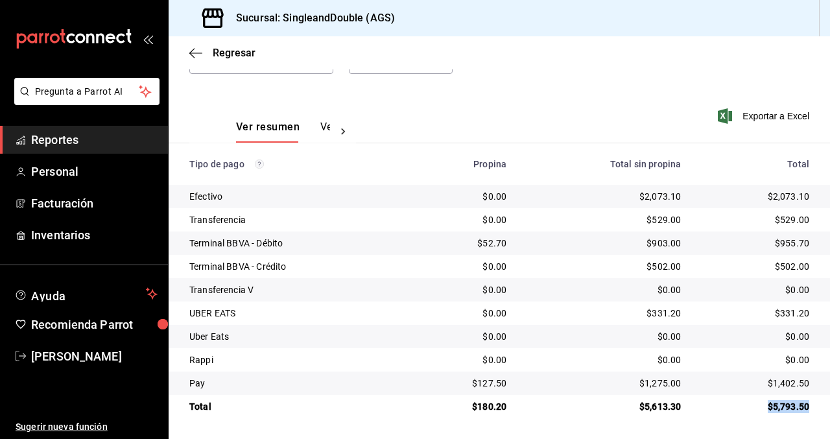
drag, startPoint x: 808, startPoint y: 408, endPoint x: 767, endPoint y: 408, distance: 40.8
click at [767, 408] on div "$5,793.50" at bounding box center [755, 406] width 108 height 13
drag, startPoint x: 807, startPoint y: 195, endPoint x: 742, endPoint y: 192, distance: 65.5
click at [743, 192] on div "$2,073.10" at bounding box center [755, 196] width 108 height 13
drag, startPoint x: 810, startPoint y: 218, endPoint x: 761, endPoint y: 218, distance: 49.3
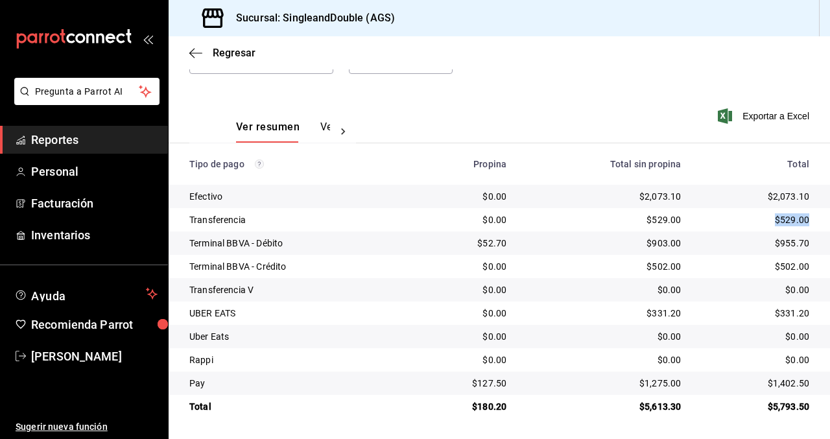
click at [761, 218] on td "$529.00" at bounding box center [760, 219] width 139 height 23
drag, startPoint x: 813, startPoint y: 240, endPoint x: 750, endPoint y: 239, distance: 62.9
click at [750, 239] on td "$955.70" at bounding box center [760, 242] width 139 height 23
drag, startPoint x: 809, startPoint y: 268, endPoint x: 765, endPoint y: 268, distance: 44.1
click at [765, 268] on td "$502.00" at bounding box center [760, 266] width 139 height 23
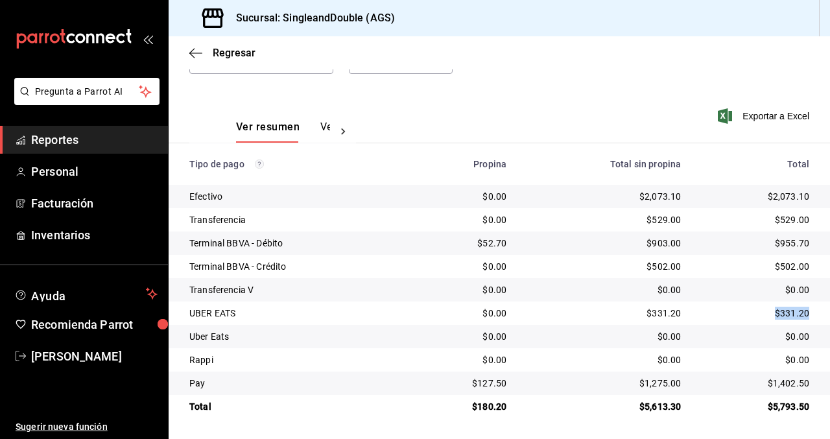
drag, startPoint x: 809, startPoint y: 312, endPoint x: 762, endPoint y: 312, distance: 47.3
click at [762, 312] on td "$331.20" at bounding box center [760, 312] width 139 height 23
drag, startPoint x: 809, startPoint y: 382, endPoint x: 760, endPoint y: 382, distance: 49.9
click at [760, 382] on td "$1,402.50" at bounding box center [760, 382] width 139 height 23
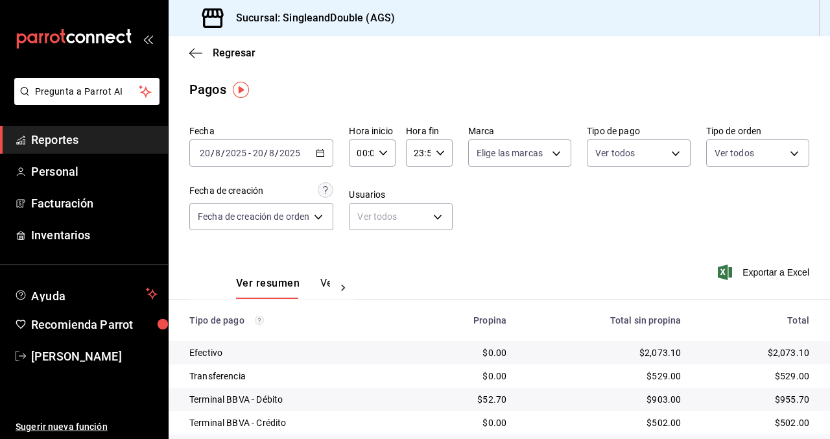
click at [316, 152] on div "[DATE] [DATE] - [DATE] [DATE]" at bounding box center [261, 152] width 144 height 27
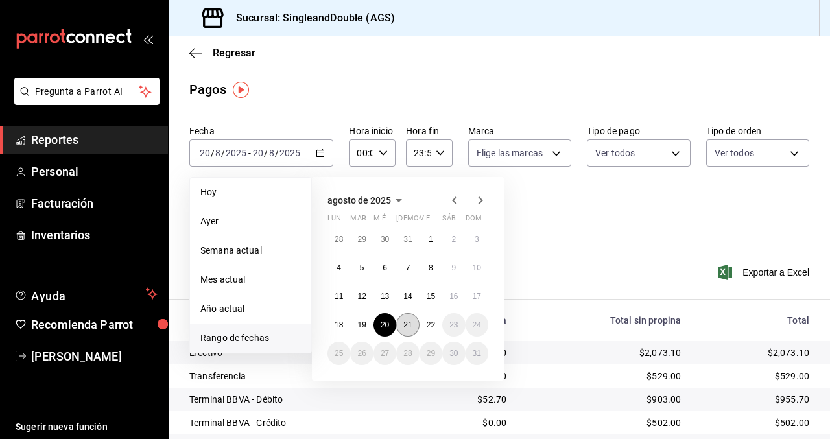
click at [404, 327] on abbr "21" at bounding box center [407, 324] width 8 height 9
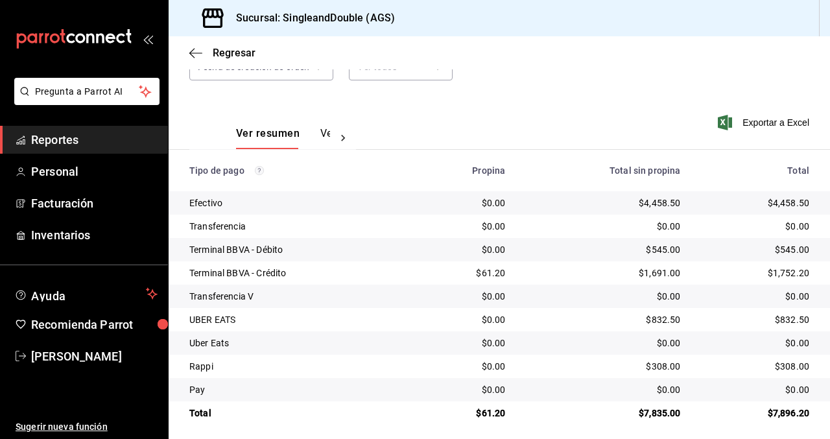
scroll to position [156, 0]
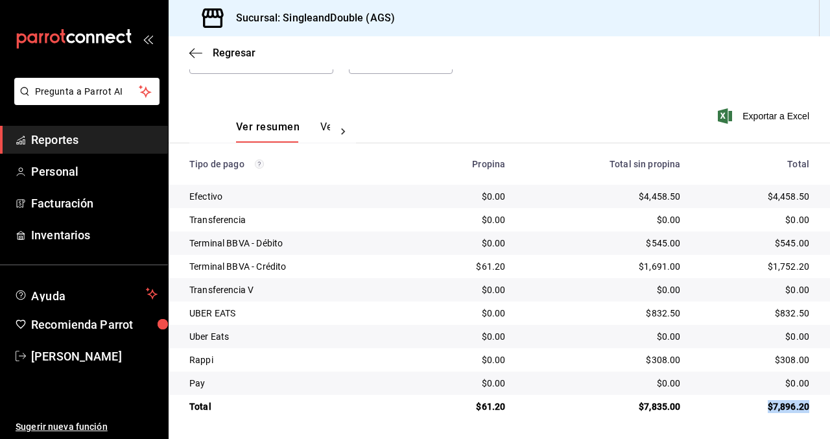
drag, startPoint x: 811, startPoint y: 404, endPoint x: 763, endPoint y: 404, distance: 48.0
click at [763, 404] on td "$7,896.20" at bounding box center [760, 406] width 139 height 23
drag, startPoint x: 809, startPoint y: 196, endPoint x: 742, endPoint y: 191, distance: 66.9
click at [742, 191] on td "$4,458.50" at bounding box center [760, 196] width 139 height 23
drag, startPoint x: 807, startPoint y: 243, endPoint x: 751, endPoint y: 239, distance: 56.5
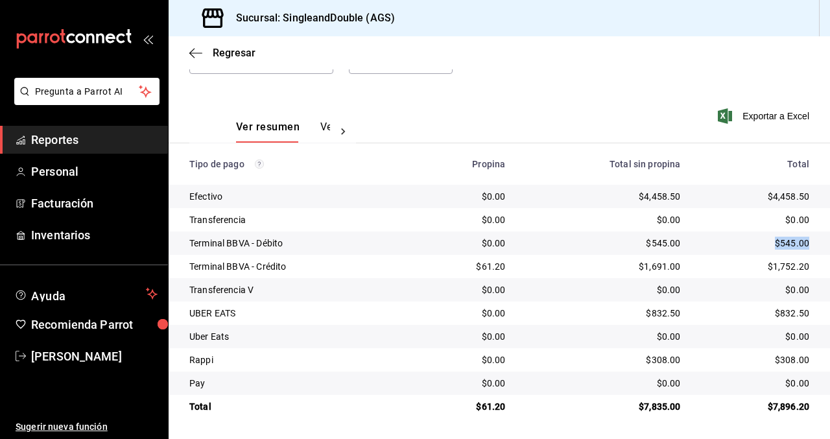
click at [751, 239] on div "$545.00" at bounding box center [755, 243] width 108 height 13
drag, startPoint x: 809, startPoint y: 268, endPoint x: 742, endPoint y: 267, distance: 66.8
click at [742, 267] on td "$1,752.20" at bounding box center [760, 266] width 139 height 23
drag, startPoint x: 812, startPoint y: 312, endPoint x: 752, endPoint y: 312, distance: 59.6
click at [752, 312] on td "$832.50" at bounding box center [760, 312] width 139 height 23
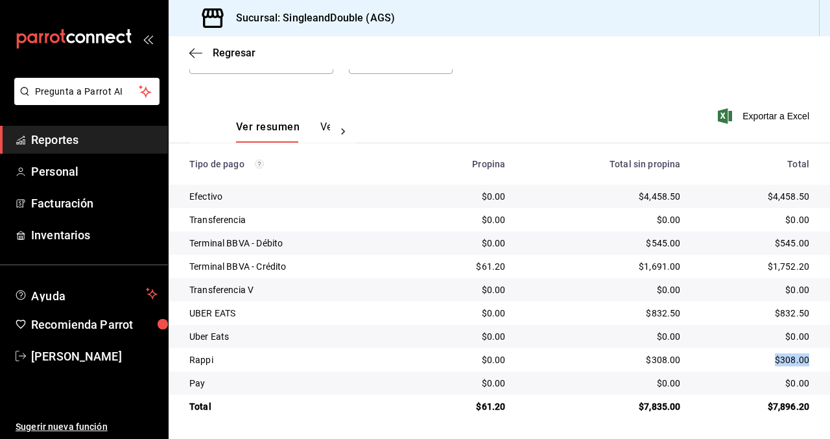
drag, startPoint x: 809, startPoint y: 358, endPoint x: 754, endPoint y: 358, distance: 55.1
click at [754, 358] on td "$308.00" at bounding box center [760, 359] width 139 height 23
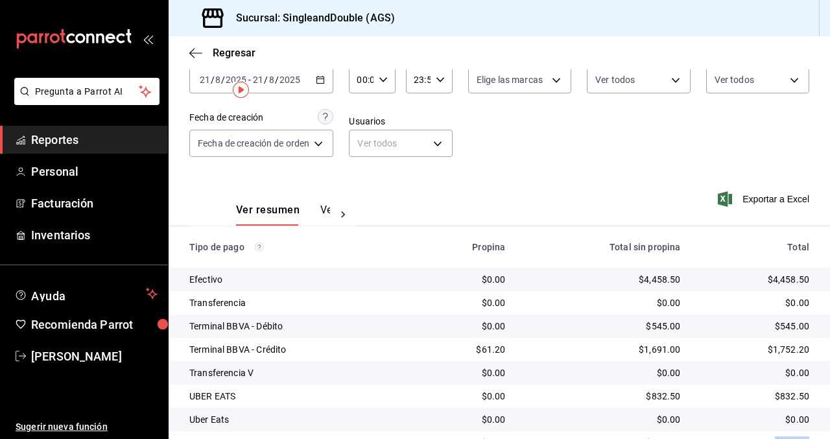
scroll to position [0, 0]
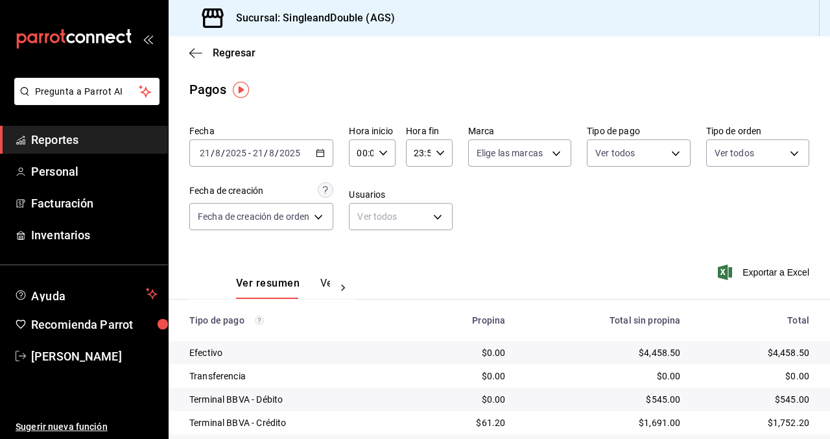
click at [321, 156] on icon "button" at bounding box center [320, 152] width 9 height 9
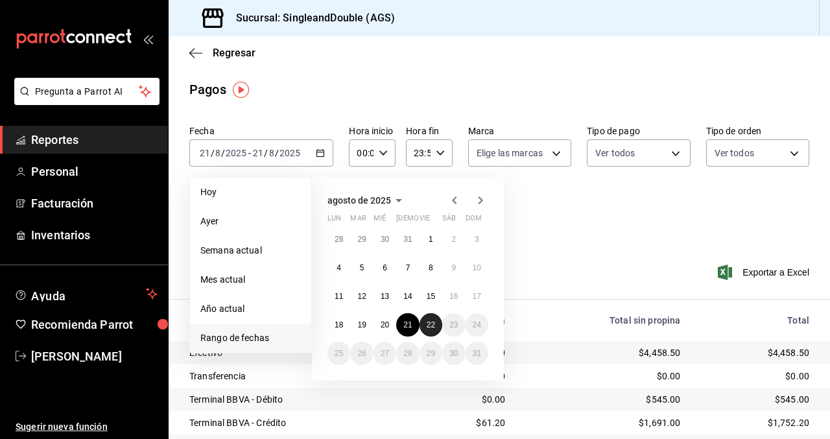
click at [434, 324] on abbr "22" at bounding box center [430, 324] width 8 height 9
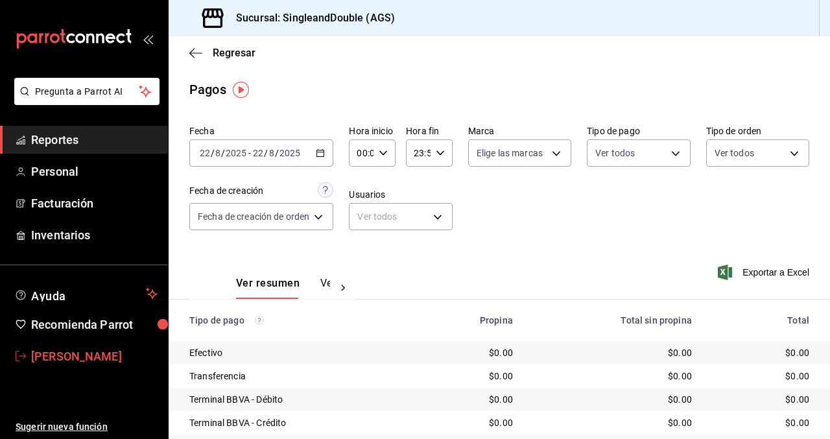
click at [64, 367] on link "[PERSON_NAME]" at bounding box center [84, 356] width 168 height 28
